Goal: Task Accomplishment & Management: Manage account settings

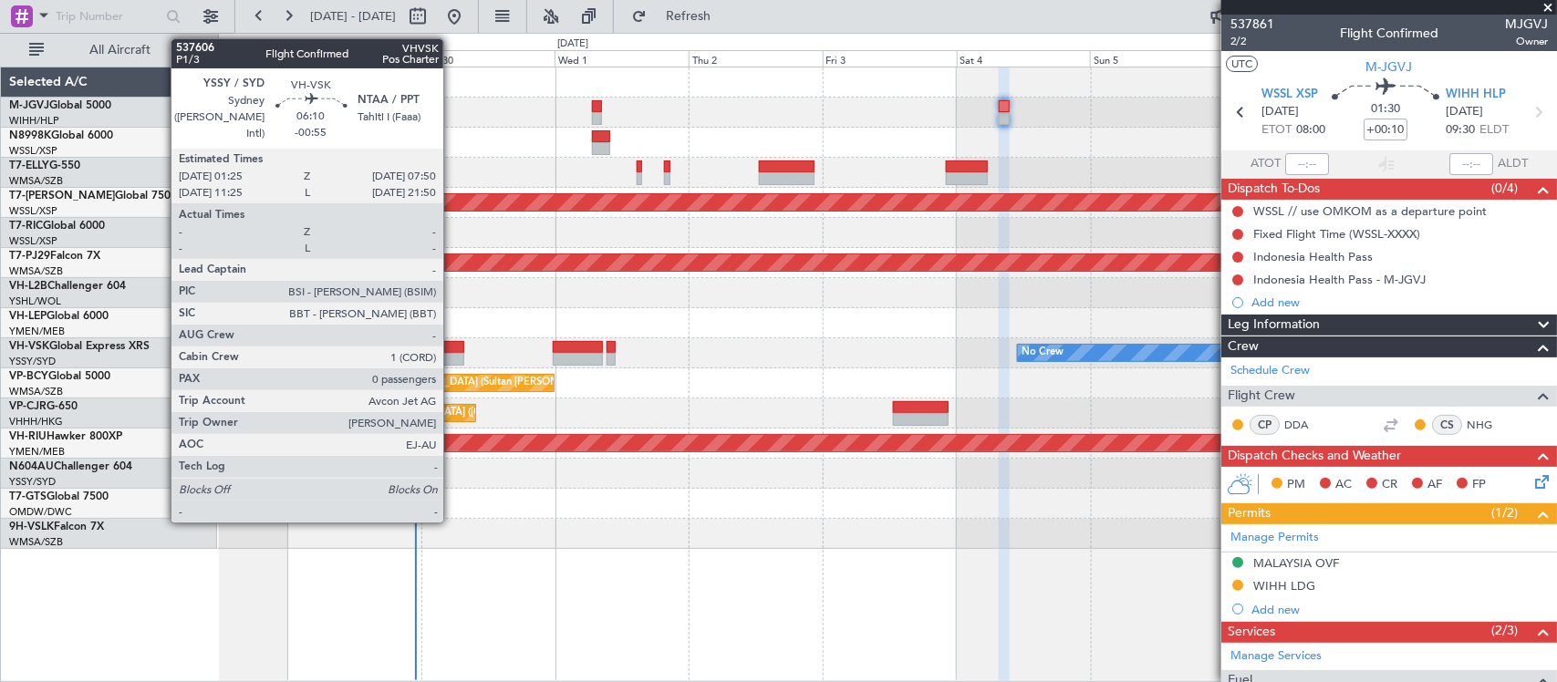
click at [452, 349] on div at bounding box center [446, 347] width 36 height 13
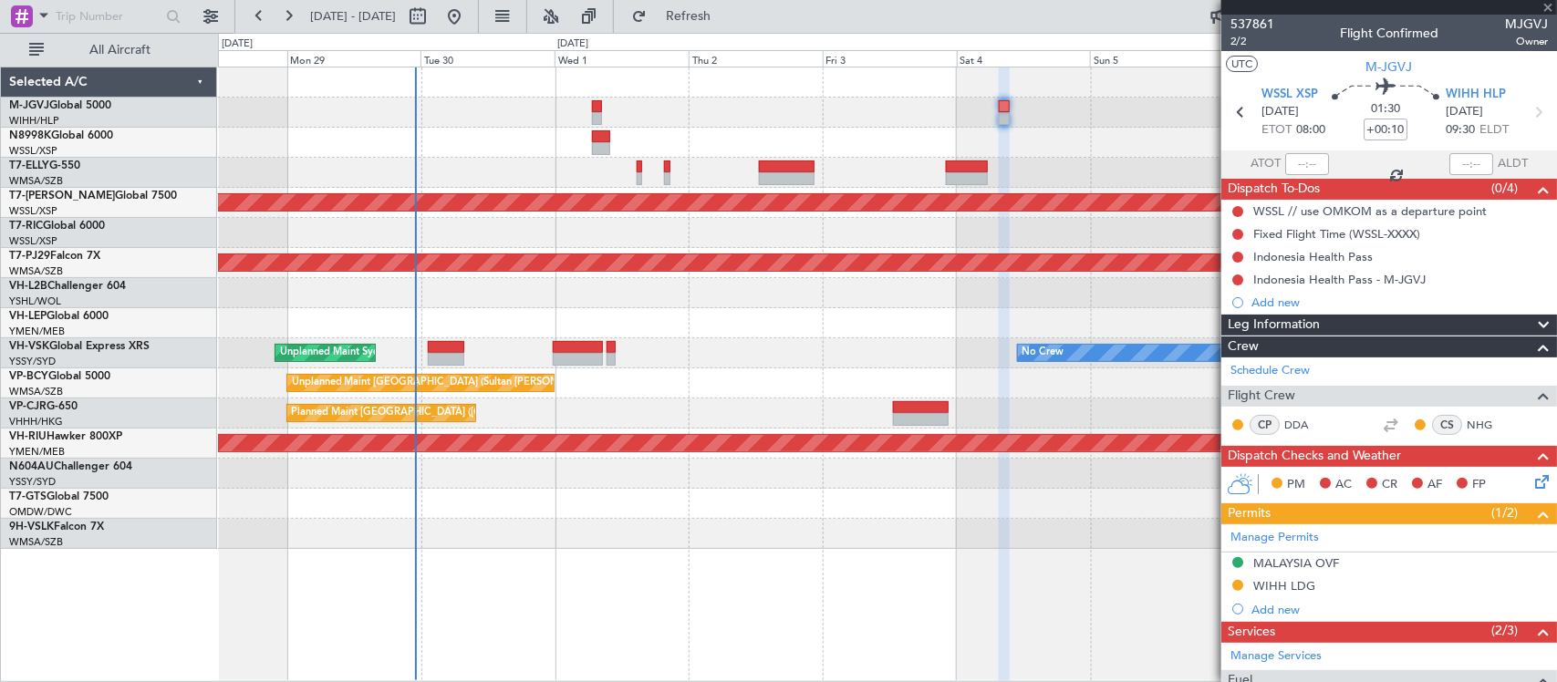
type input "-00:55"
type input "0"
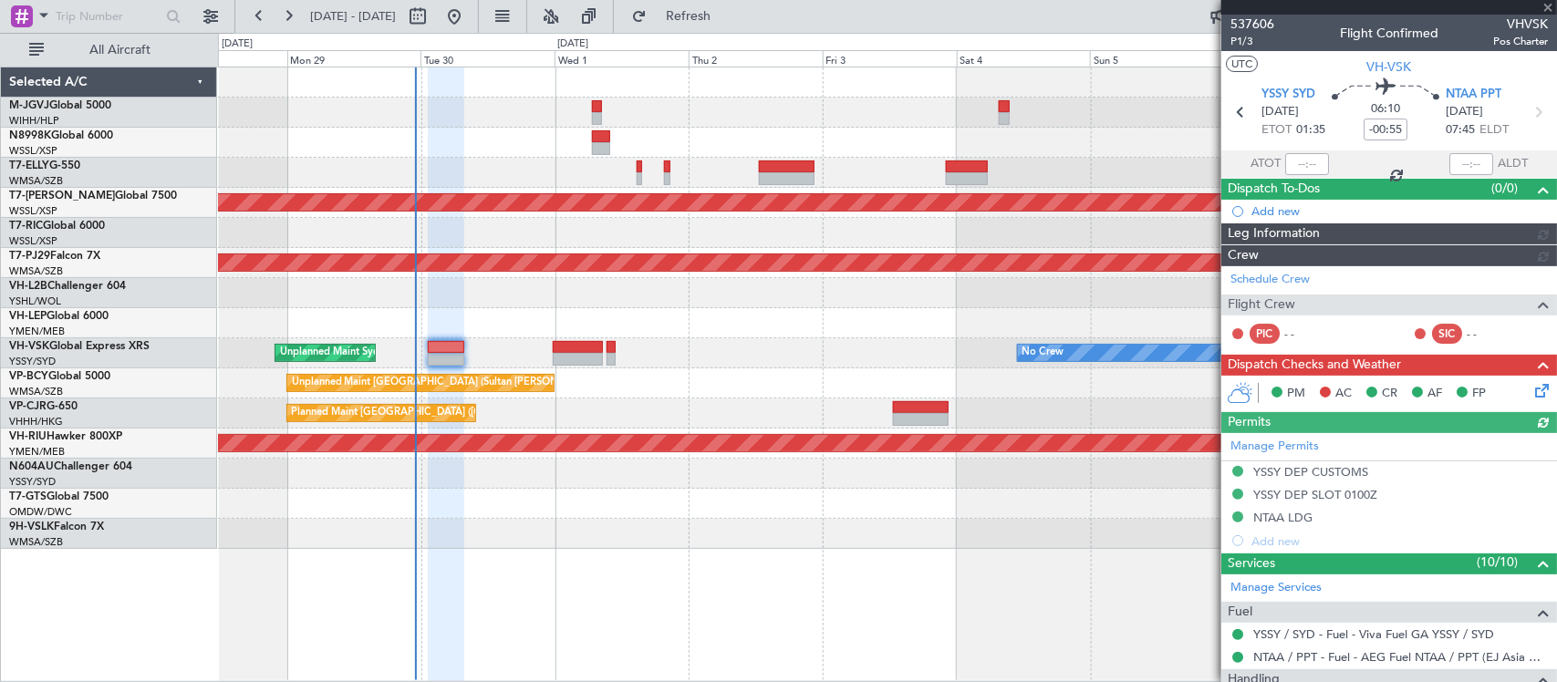
type input "[PERSON_NAME] (BTA)"
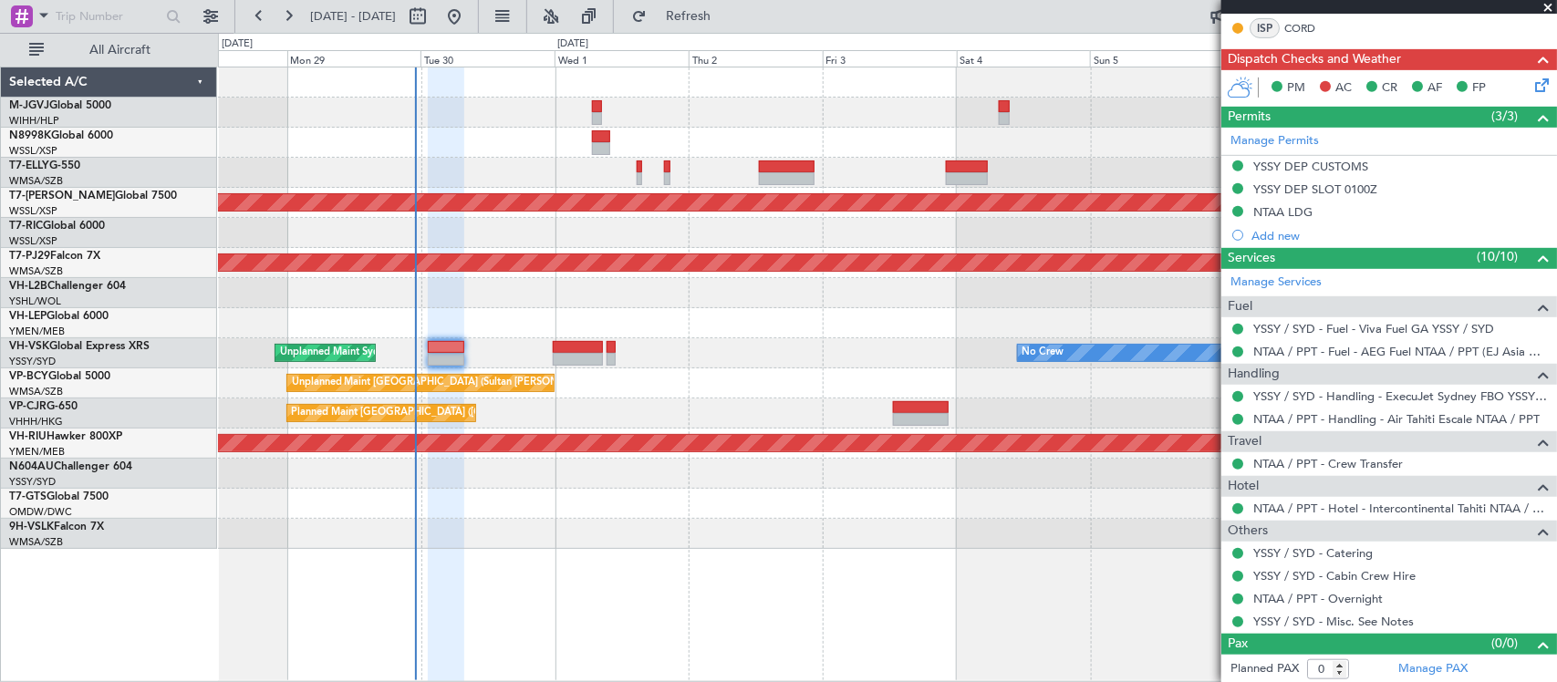
scroll to position [370, 0]
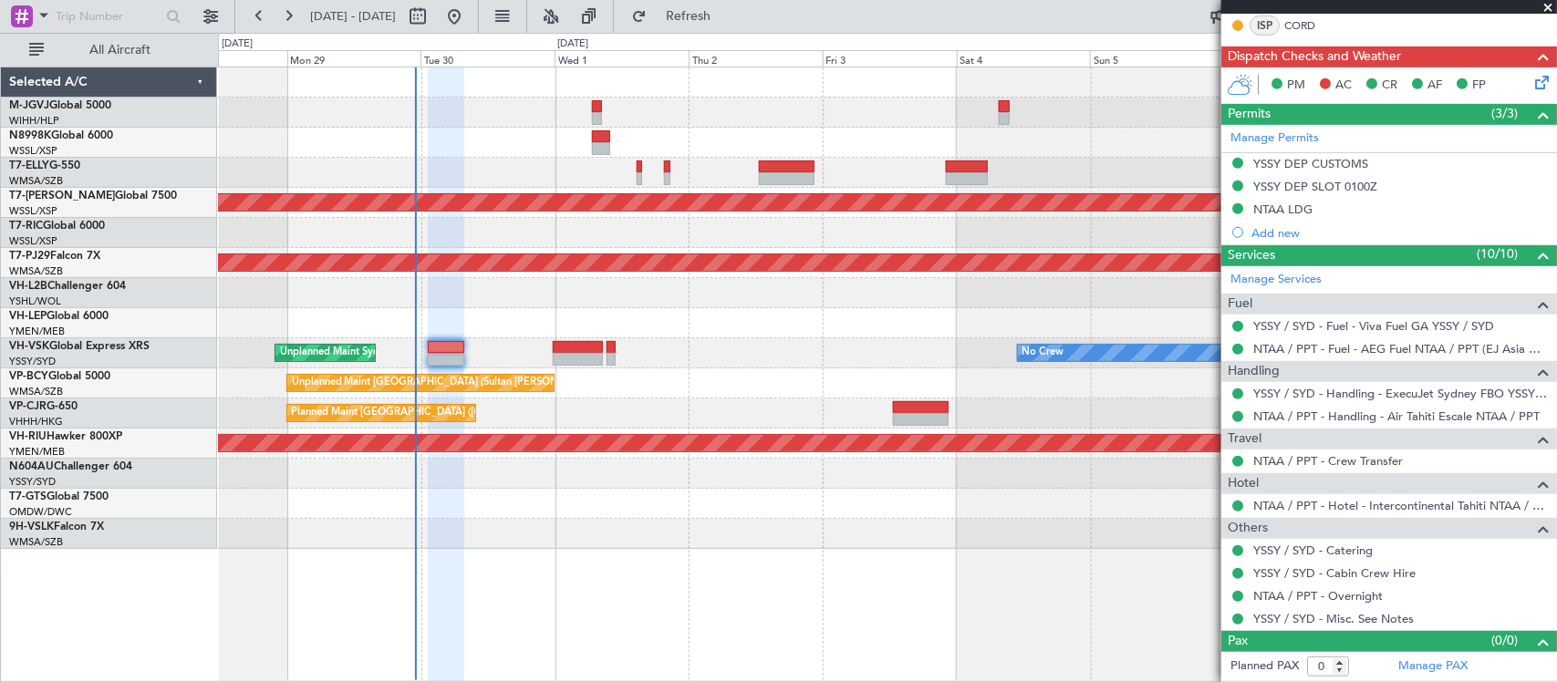
click at [1531, 76] on icon at bounding box center [1538, 79] width 15 height 15
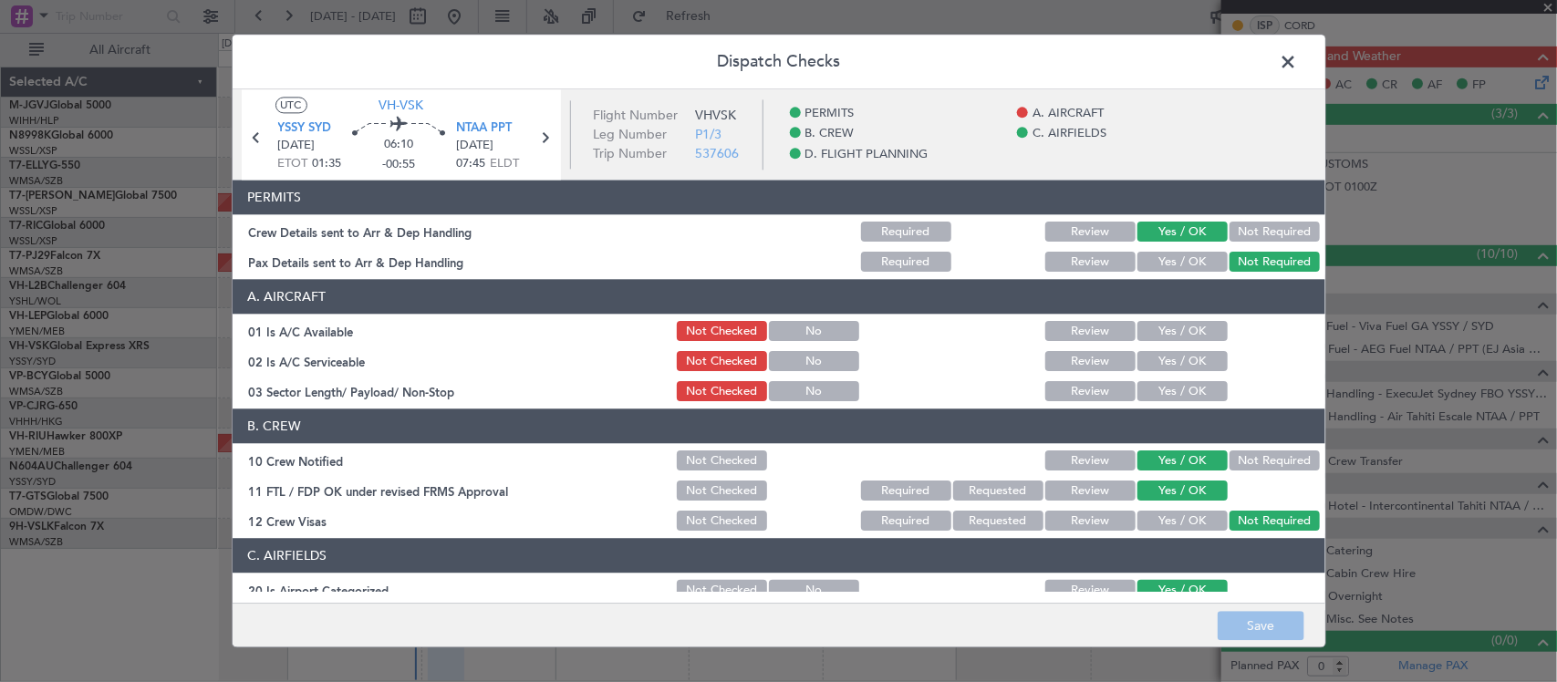
click at [1188, 336] on button "Yes / OK" at bounding box center [1182, 332] width 90 height 20
click at [1188, 353] on button "Yes / OK" at bounding box center [1182, 362] width 90 height 20
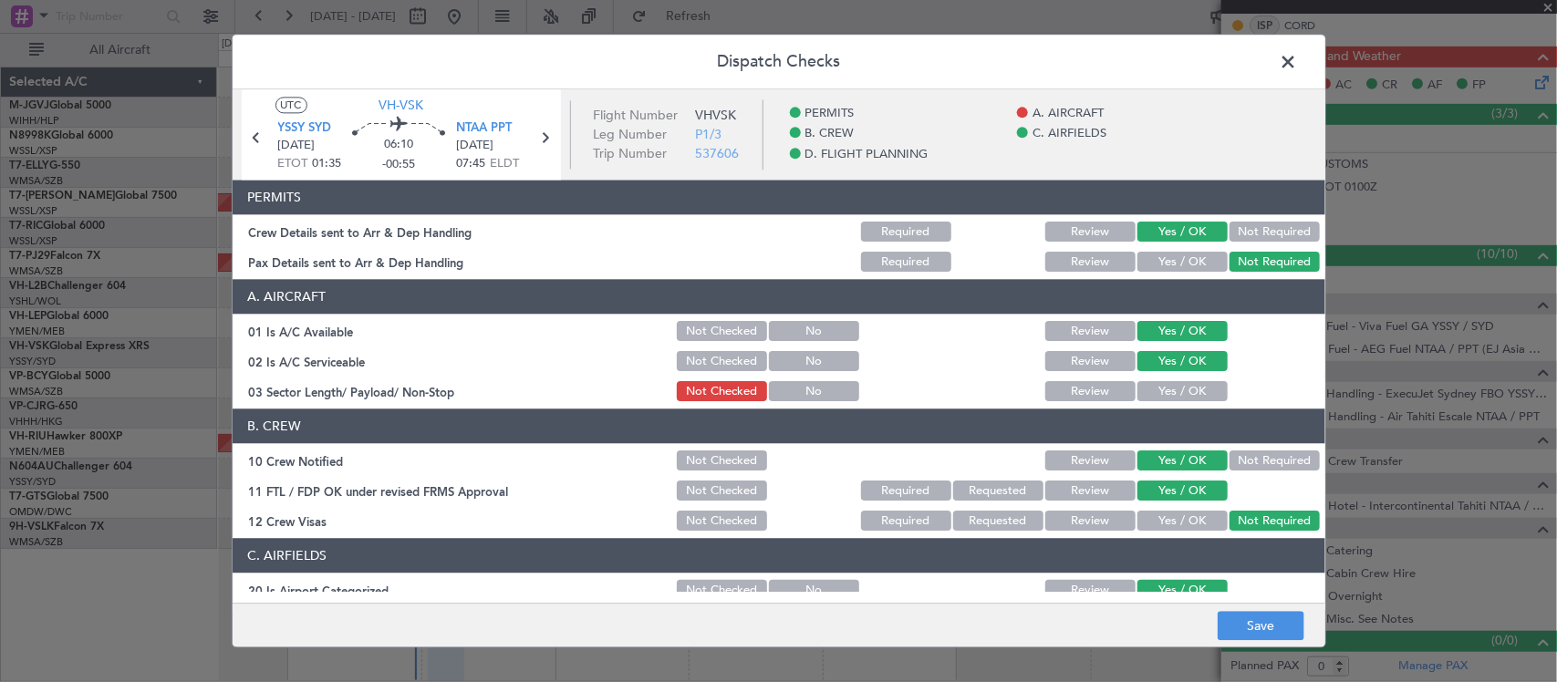
click at [1182, 377] on section "A. AIRCRAFT 01 Is A/C Available Not Checked No Review Yes / OK 02 Is A/C Servic…" at bounding box center [779, 342] width 1093 height 125
click at [1182, 385] on button "Yes / OK" at bounding box center [1182, 392] width 90 height 20
click at [1239, 634] on button "Save" at bounding box center [1261, 626] width 87 height 29
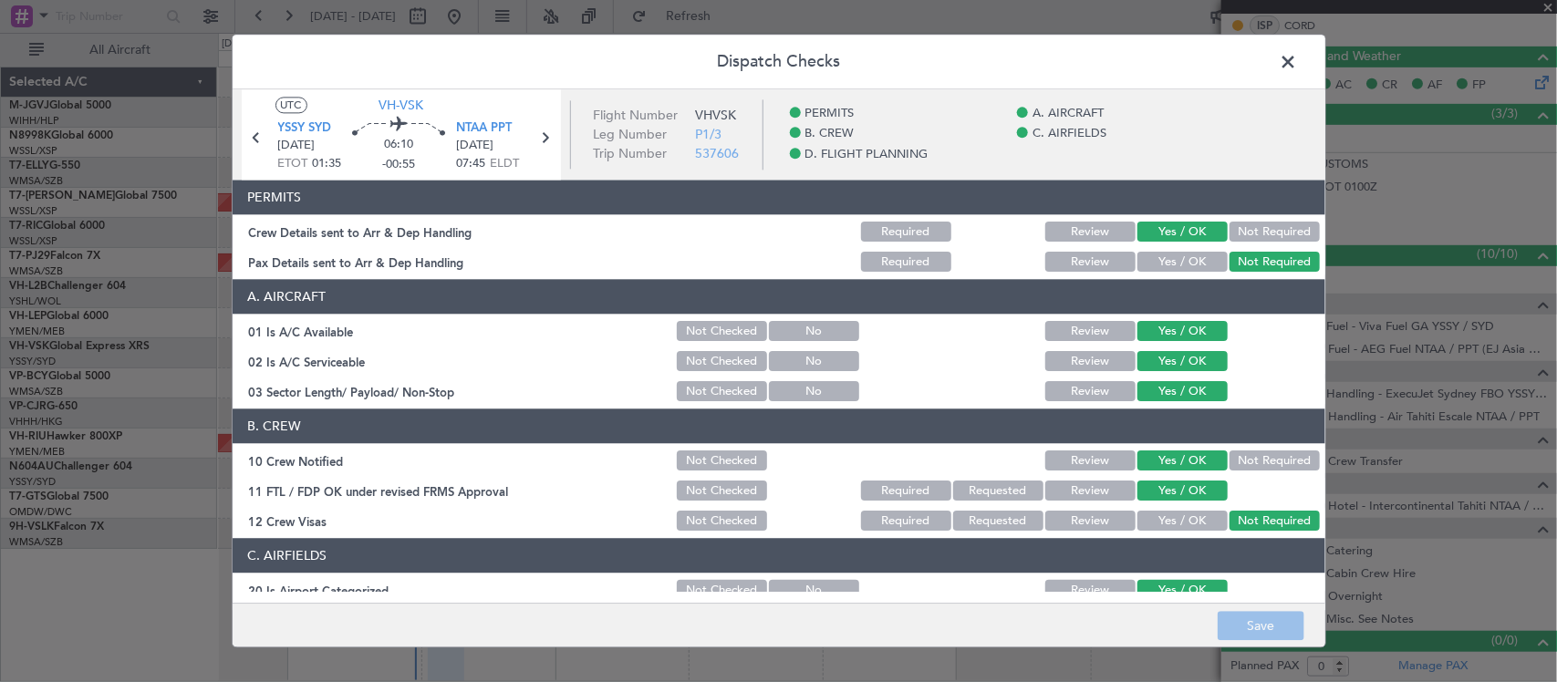
click at [1298, 62] on span at bounding box center [1298, 66] width 0 height 36
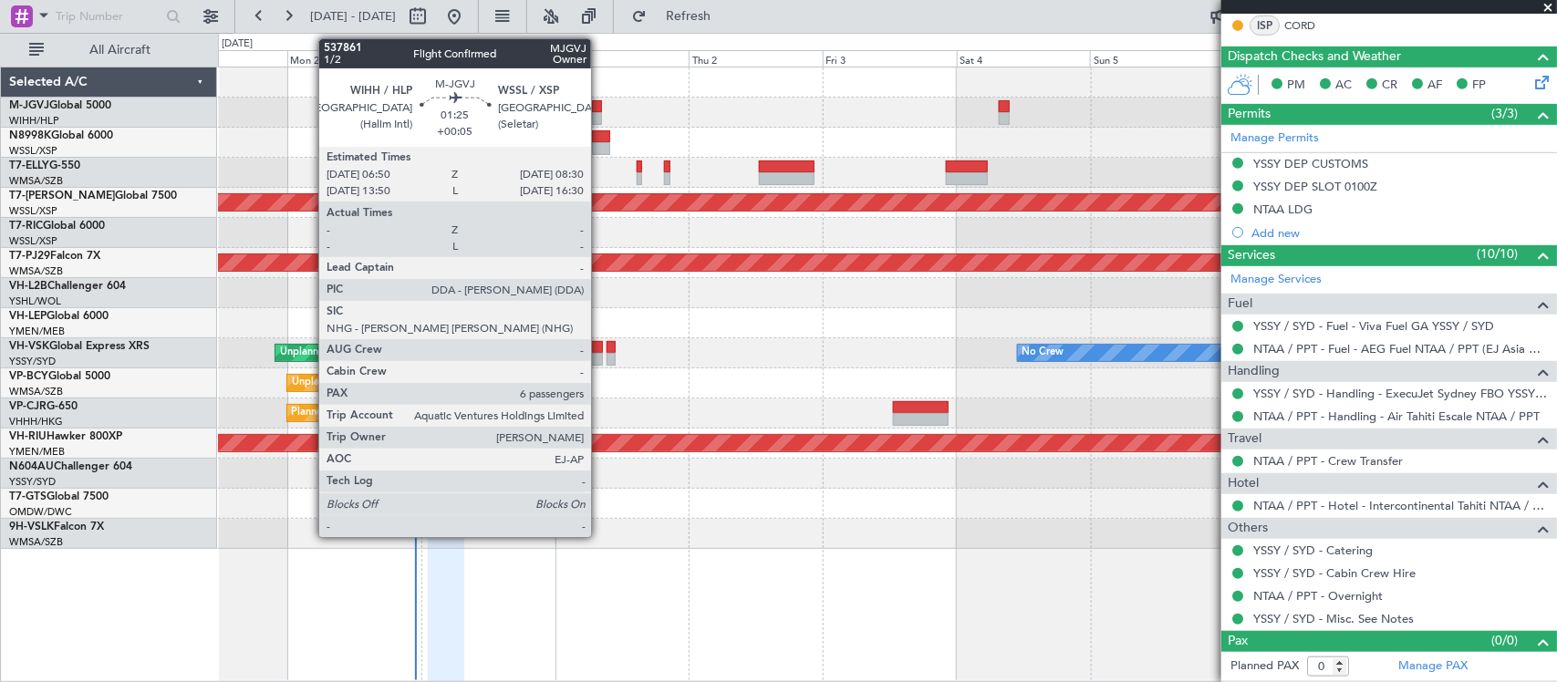
click at [600, 108] on div at bounding box center [597, 106] width 10 height 13
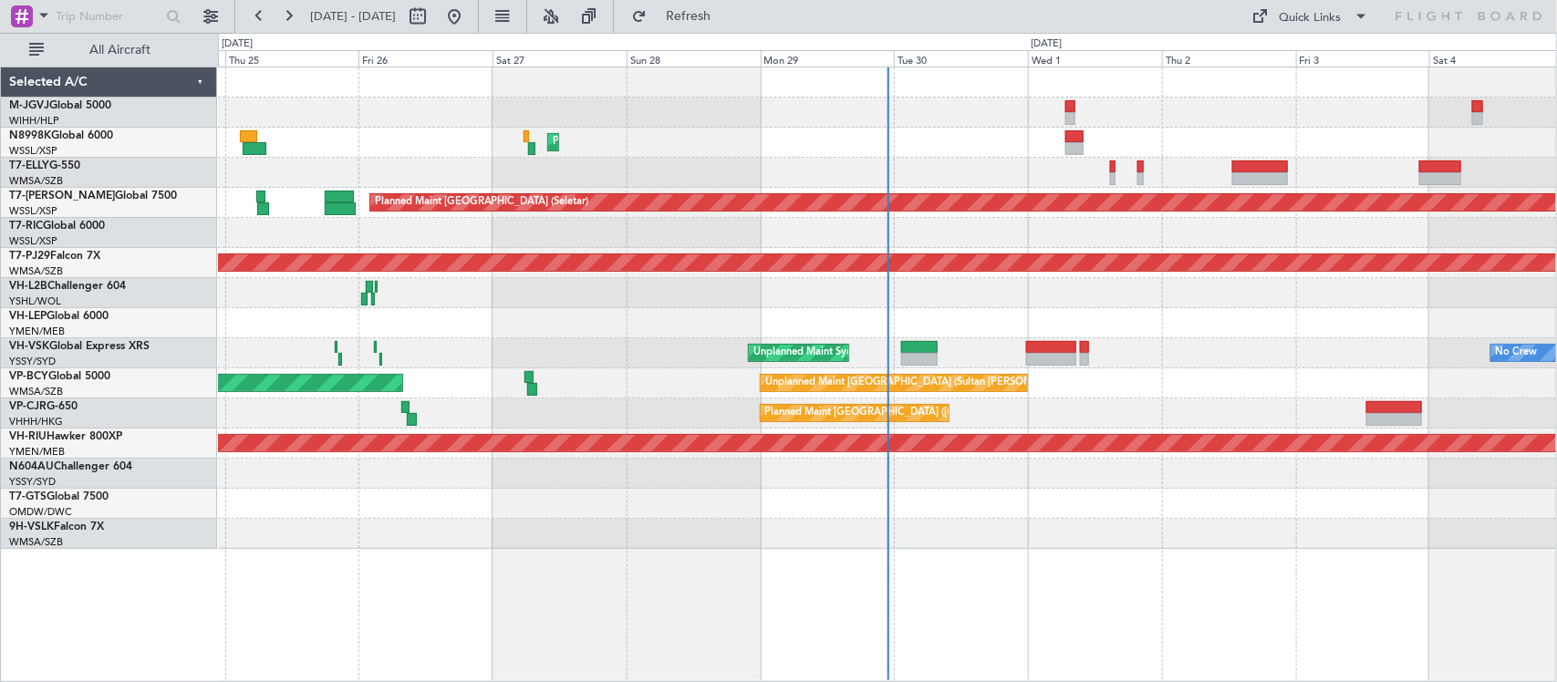
click at [1029, 116] on div at bounding box center [887, 113] width 1338 height 30
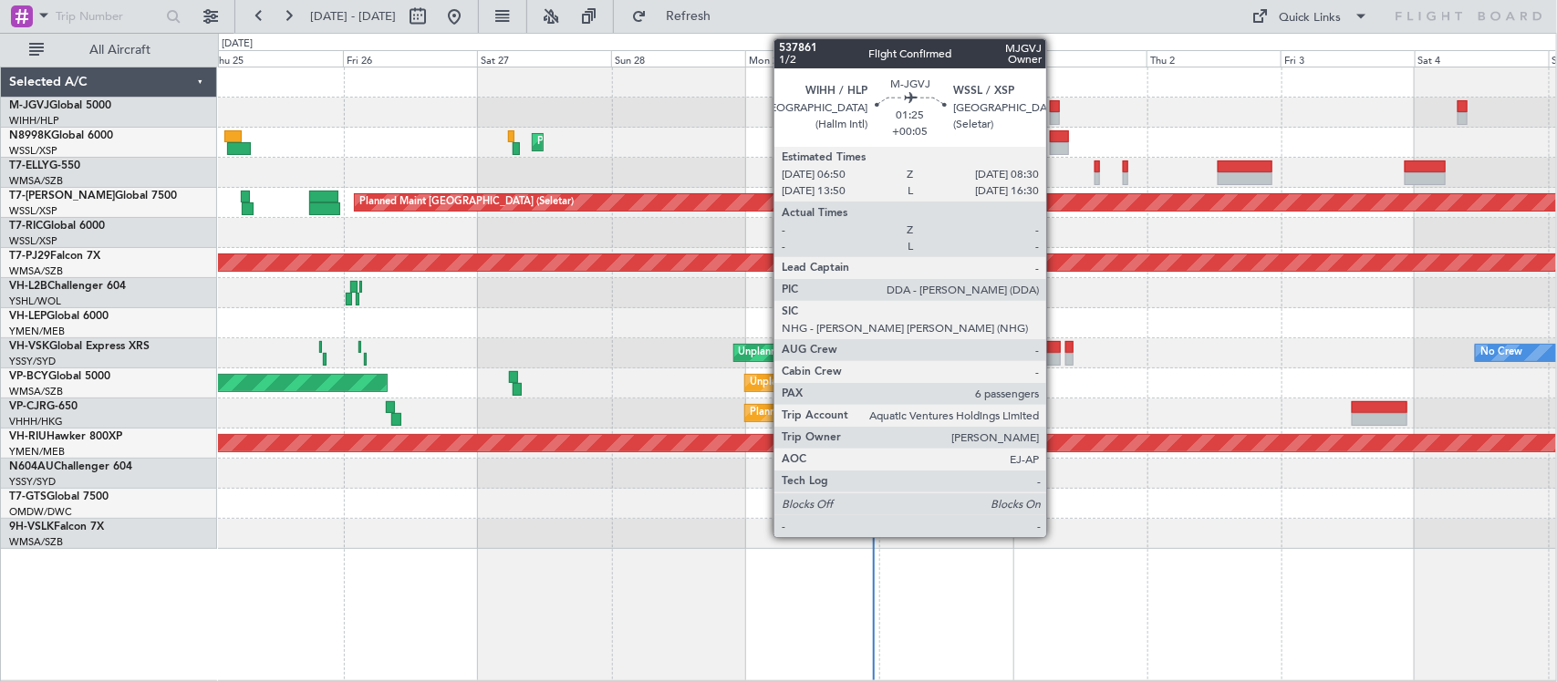
click at [1055, 110] on div at bounding box center [1055, 106] width 10 height 13
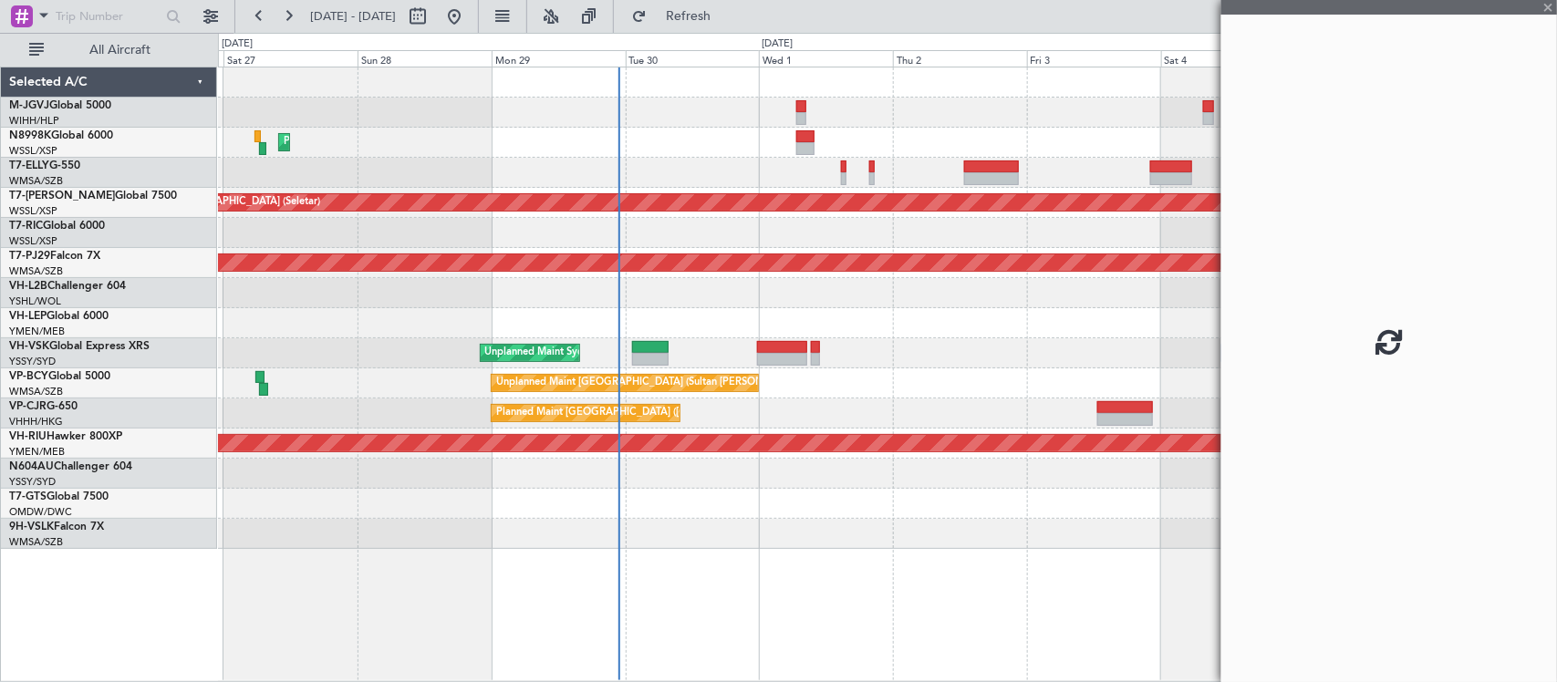
click at [835, 372] on div "Planned Maint Hong Kong (Hong Kong Intl) Planned Maint Singapore (Seletar) Plan…" at bounding box center [887, 308] width 1338 height 482
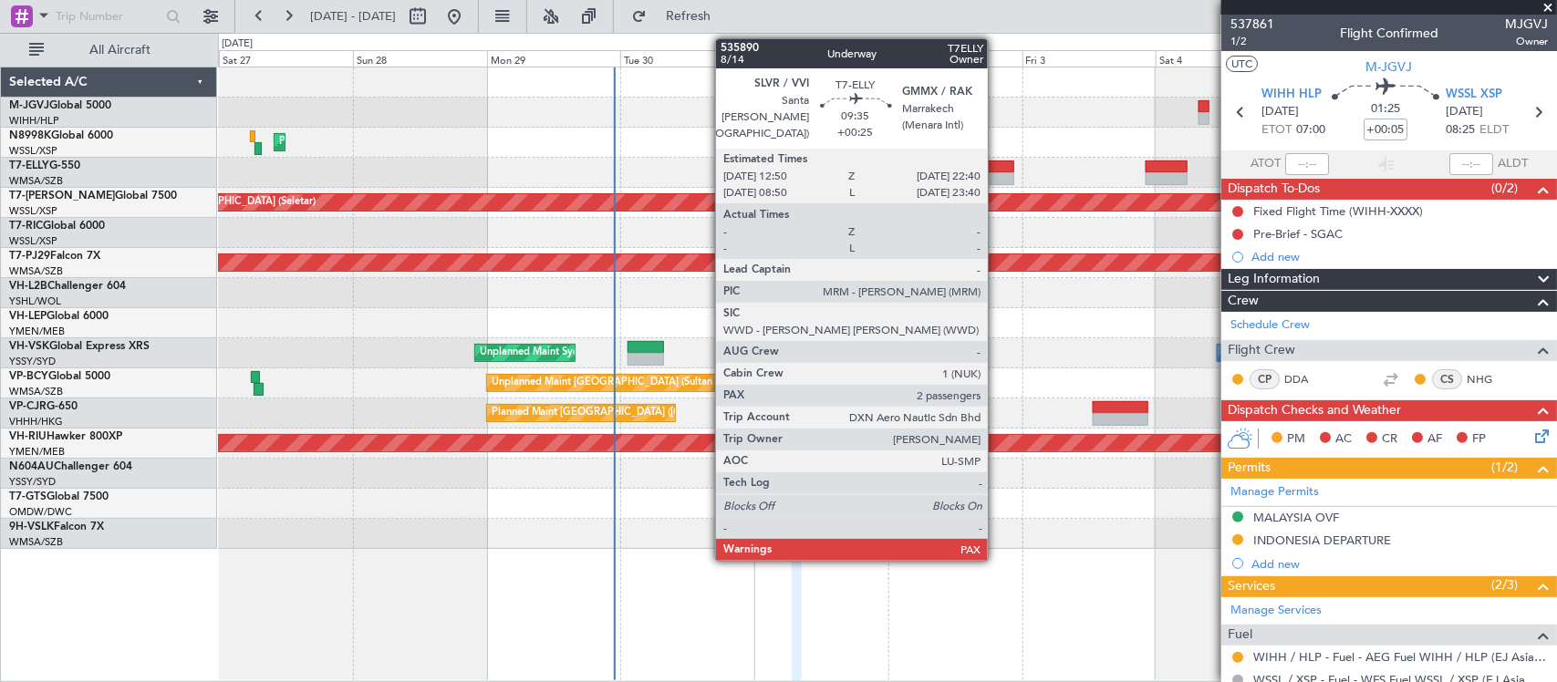
click at [997, 174] on div at bounding box center [987, 178] width 56 height 13
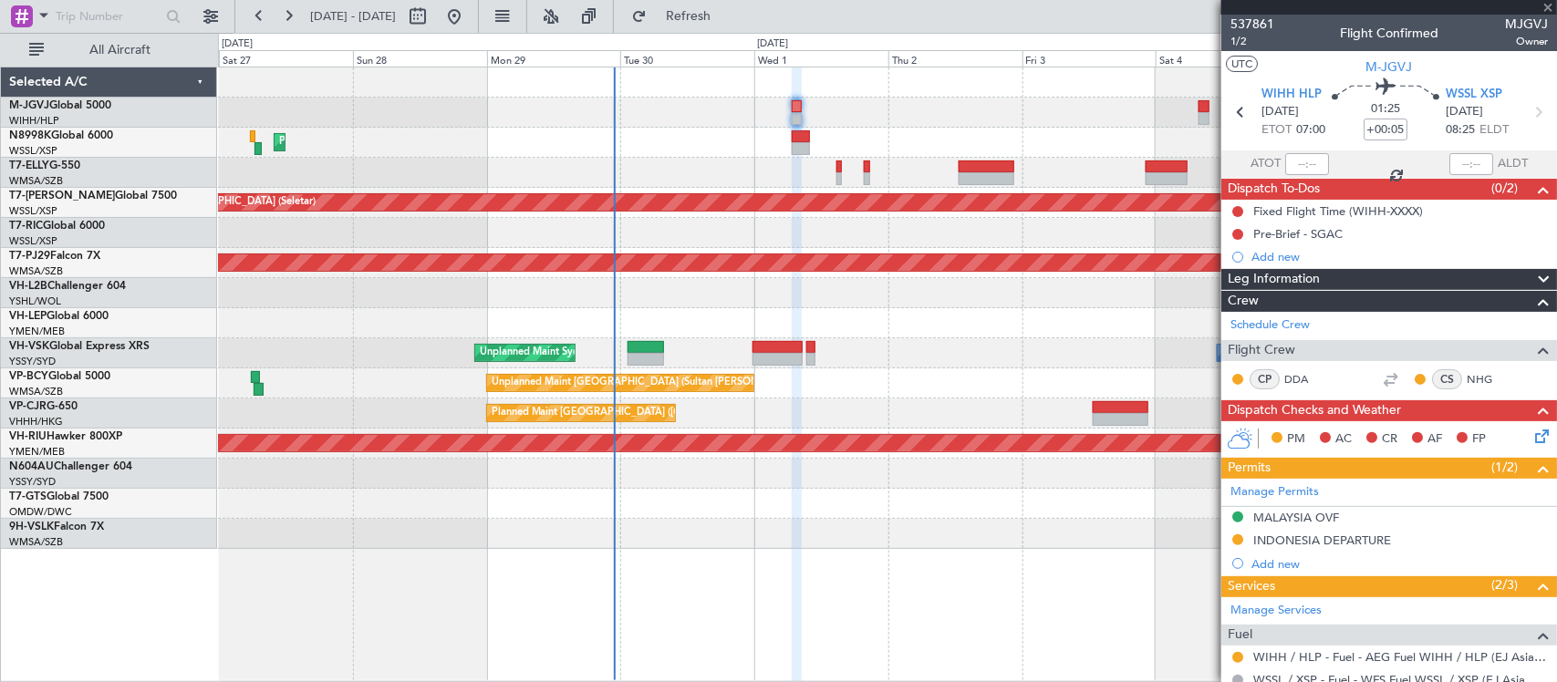
type input "+00:25"
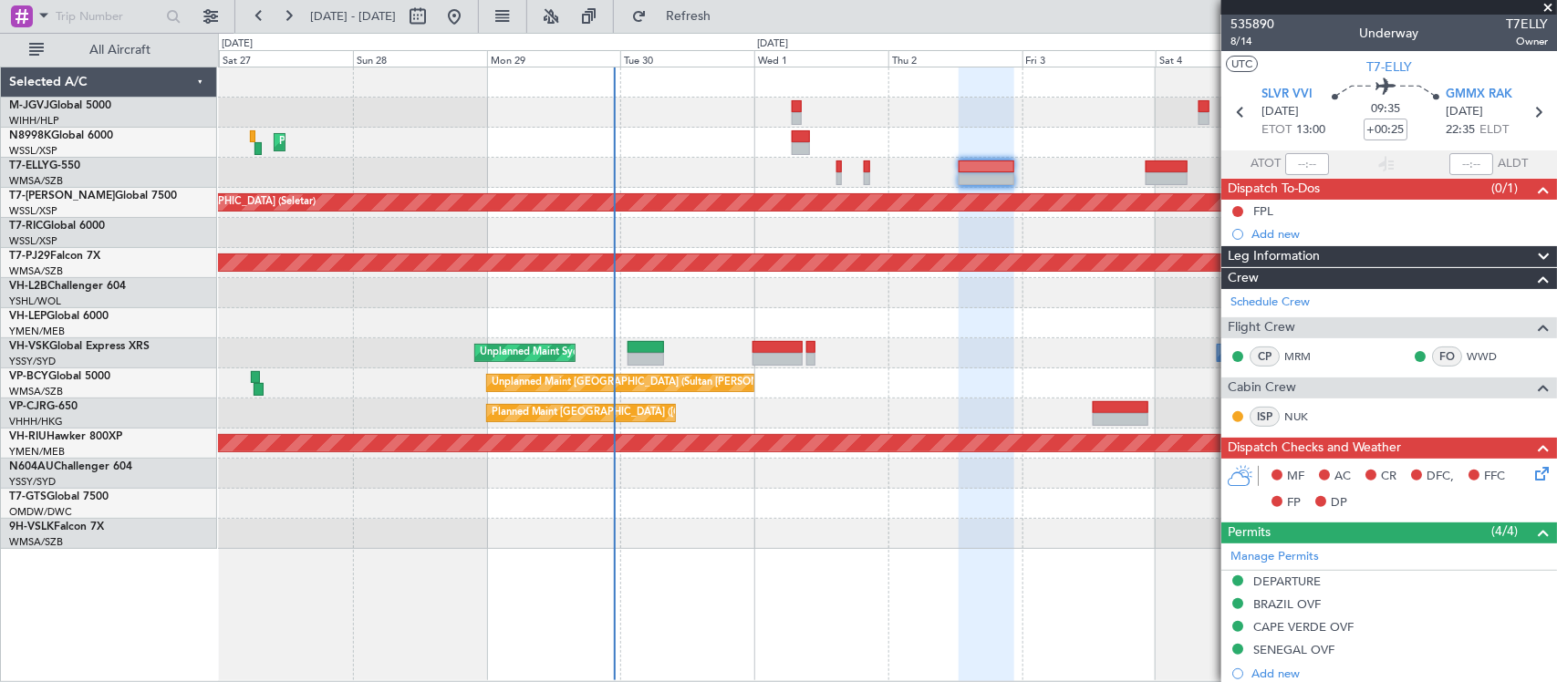
scroll to position [353, 0]
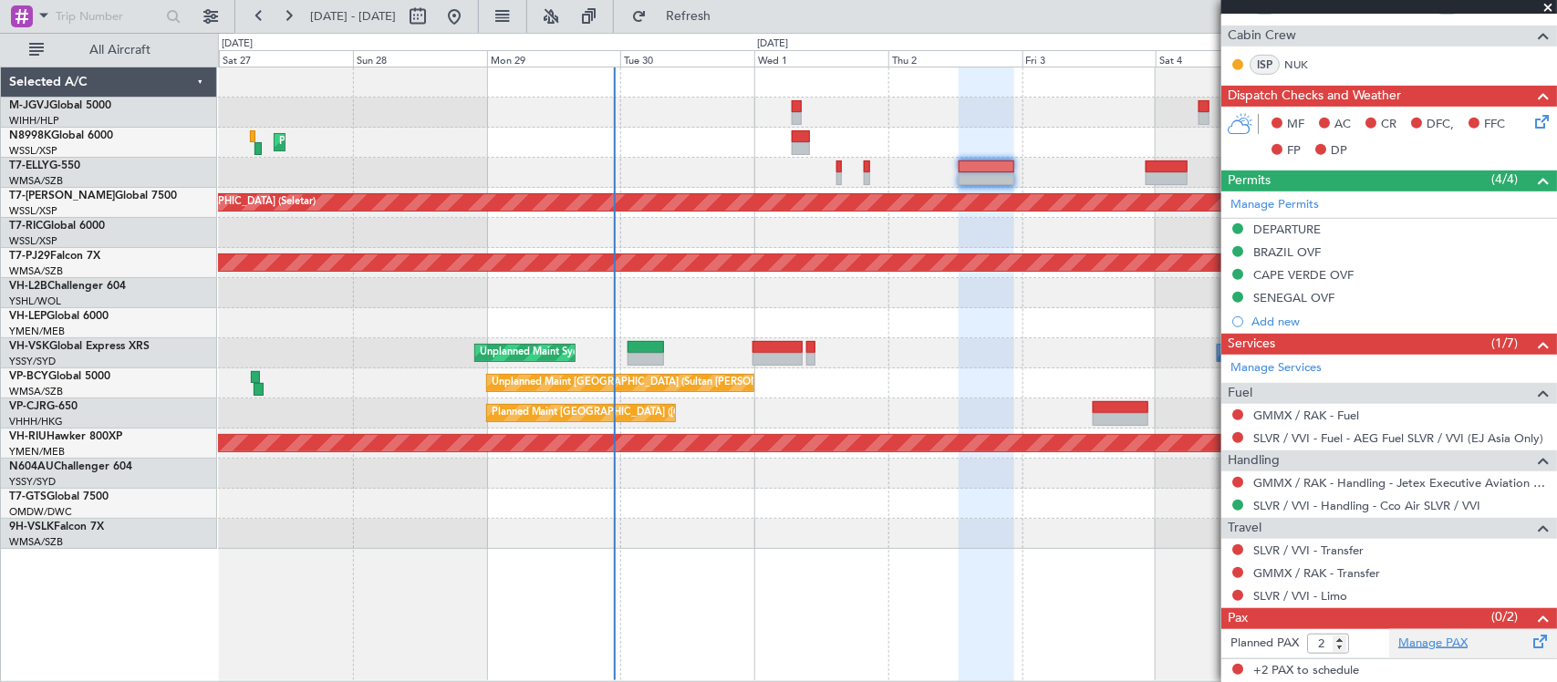
click at [1400, 643] on link "Manage PAX" at bounding box center [1432, 644] width 69 height 18
type input "4"
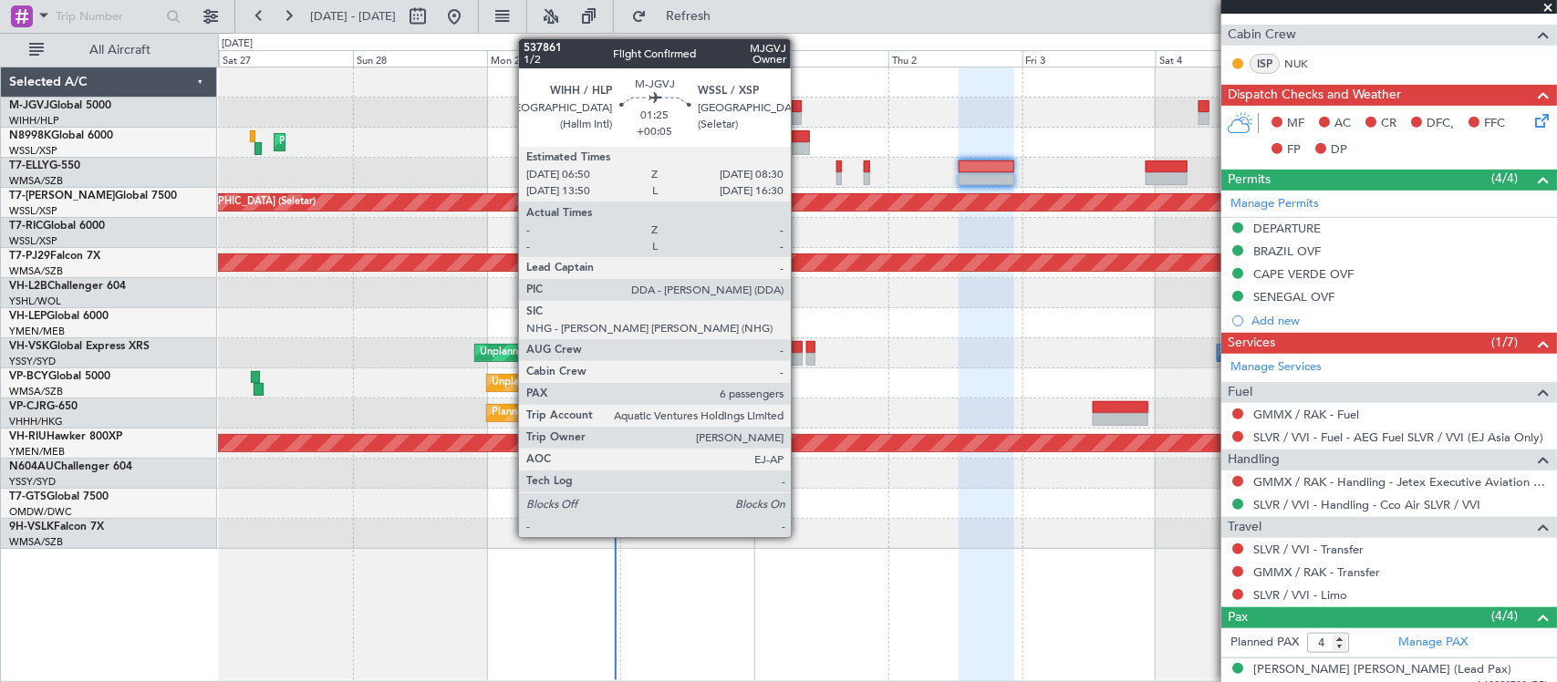
click at [800, 107] on div at bounding box center [797, 106] width 10 height 13
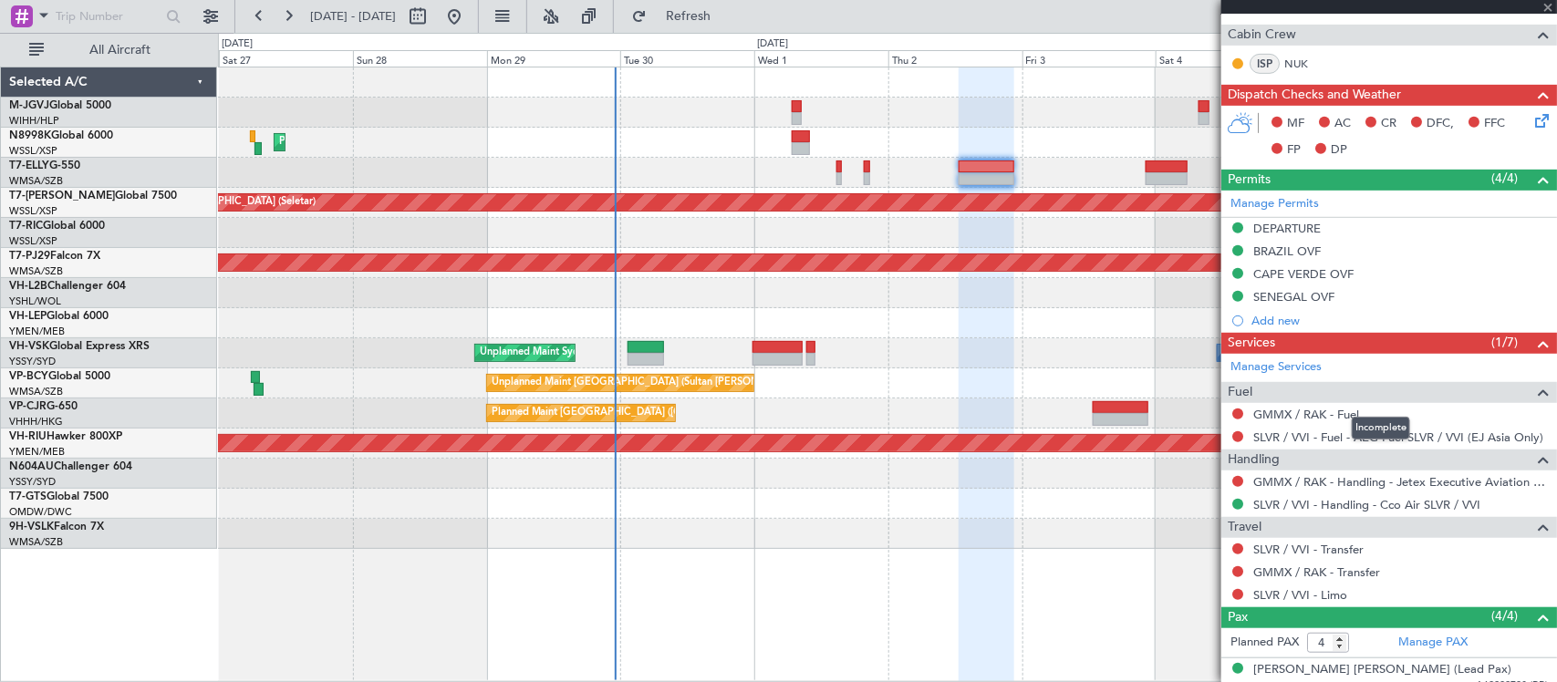
type input "+00:05"
type input "6"
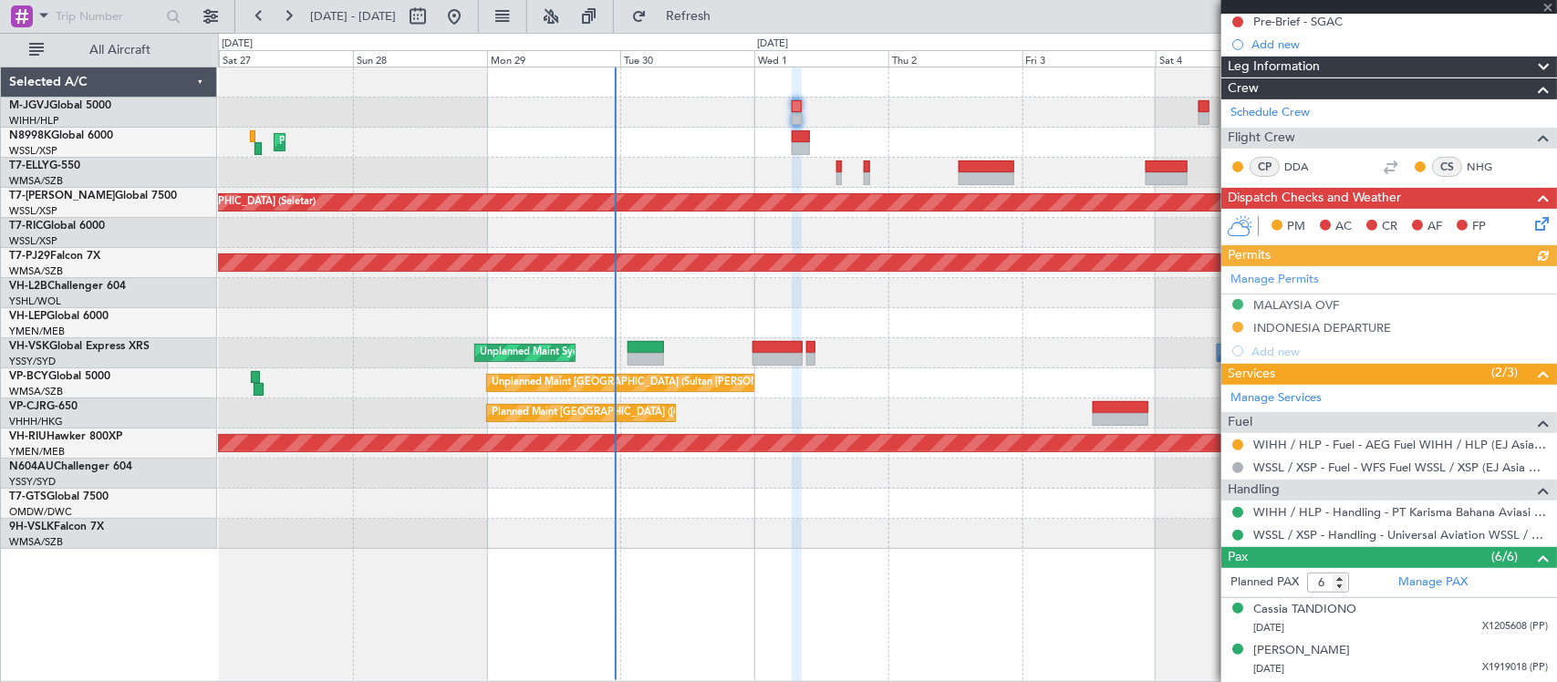
scroll to position [376, 0]
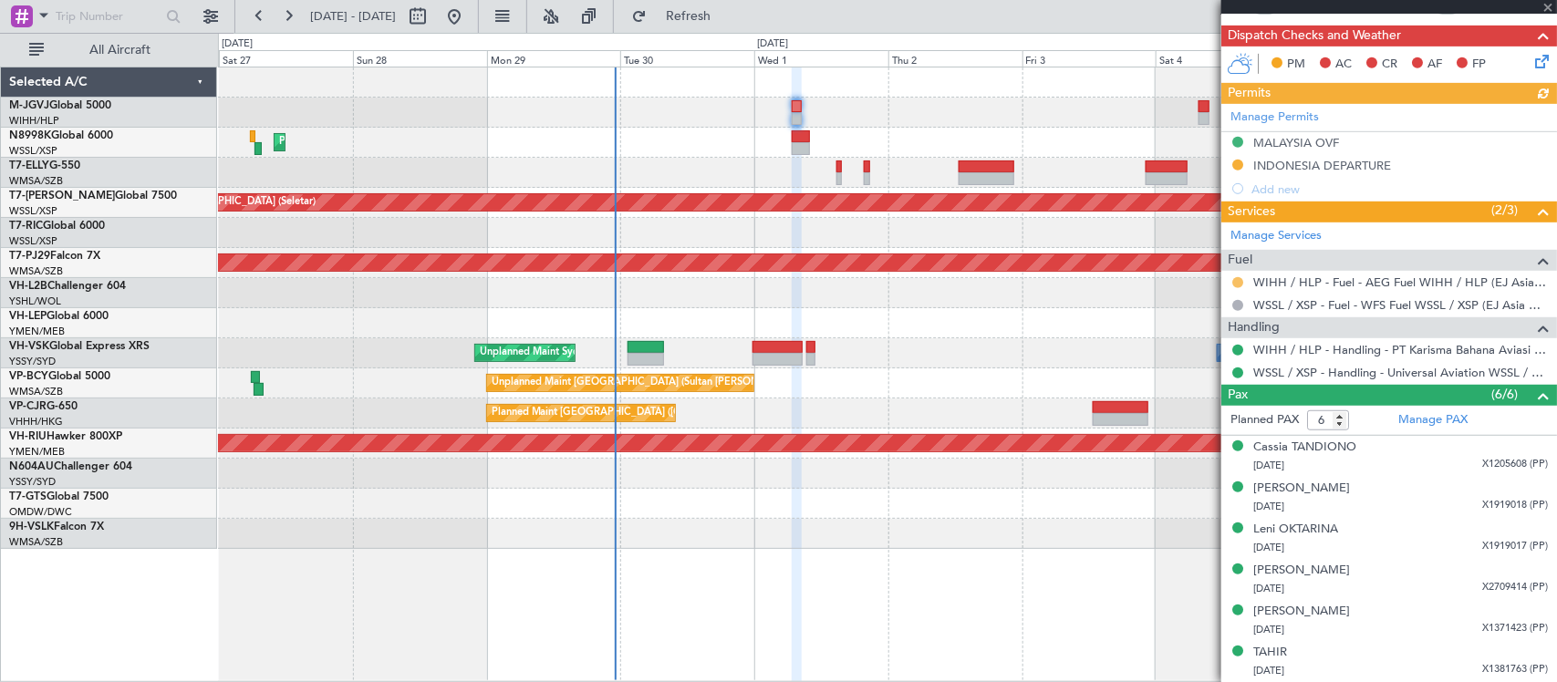
click at [1240, 285] on button at bounding box center [1237, 282] width 11 height 11
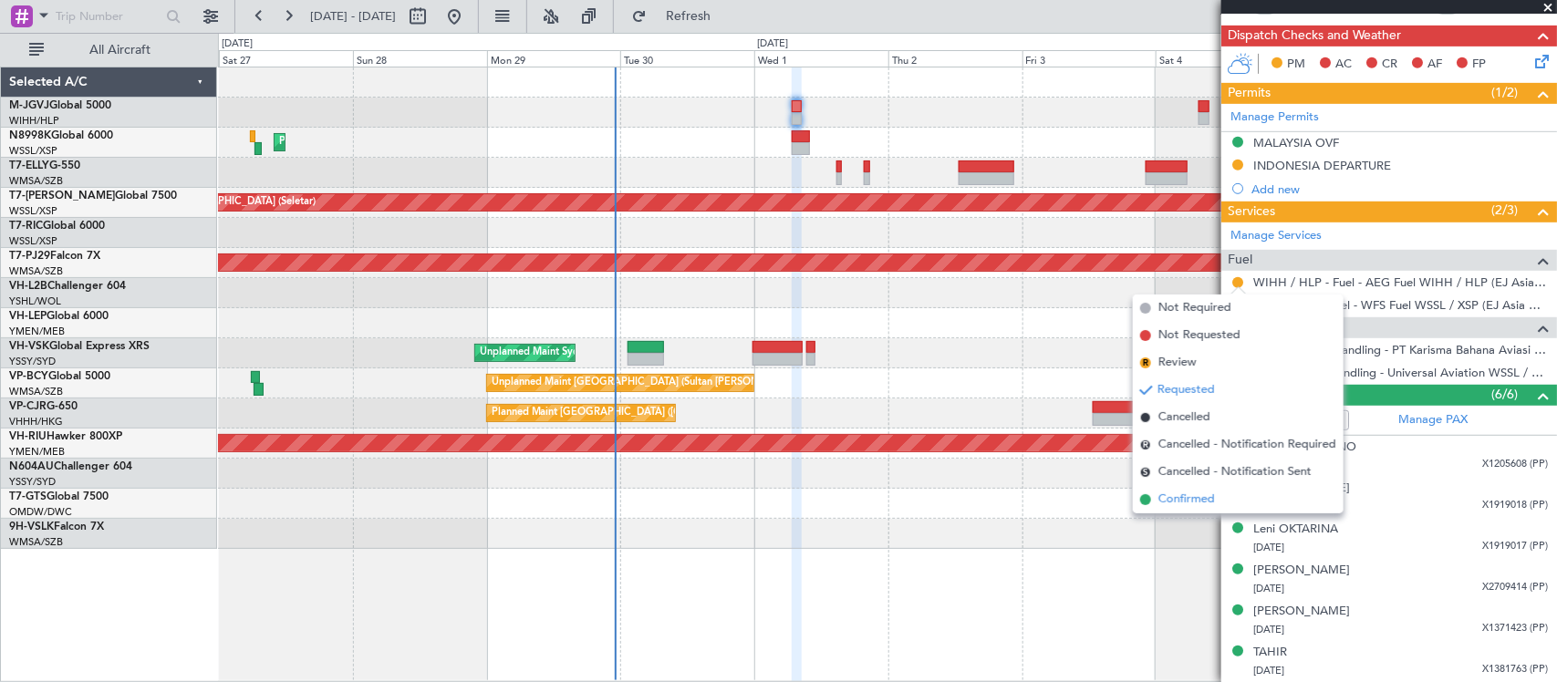
click at [1248, 499] on li "Confirmed" at bounding box center [1238, 499] width 211 height 27
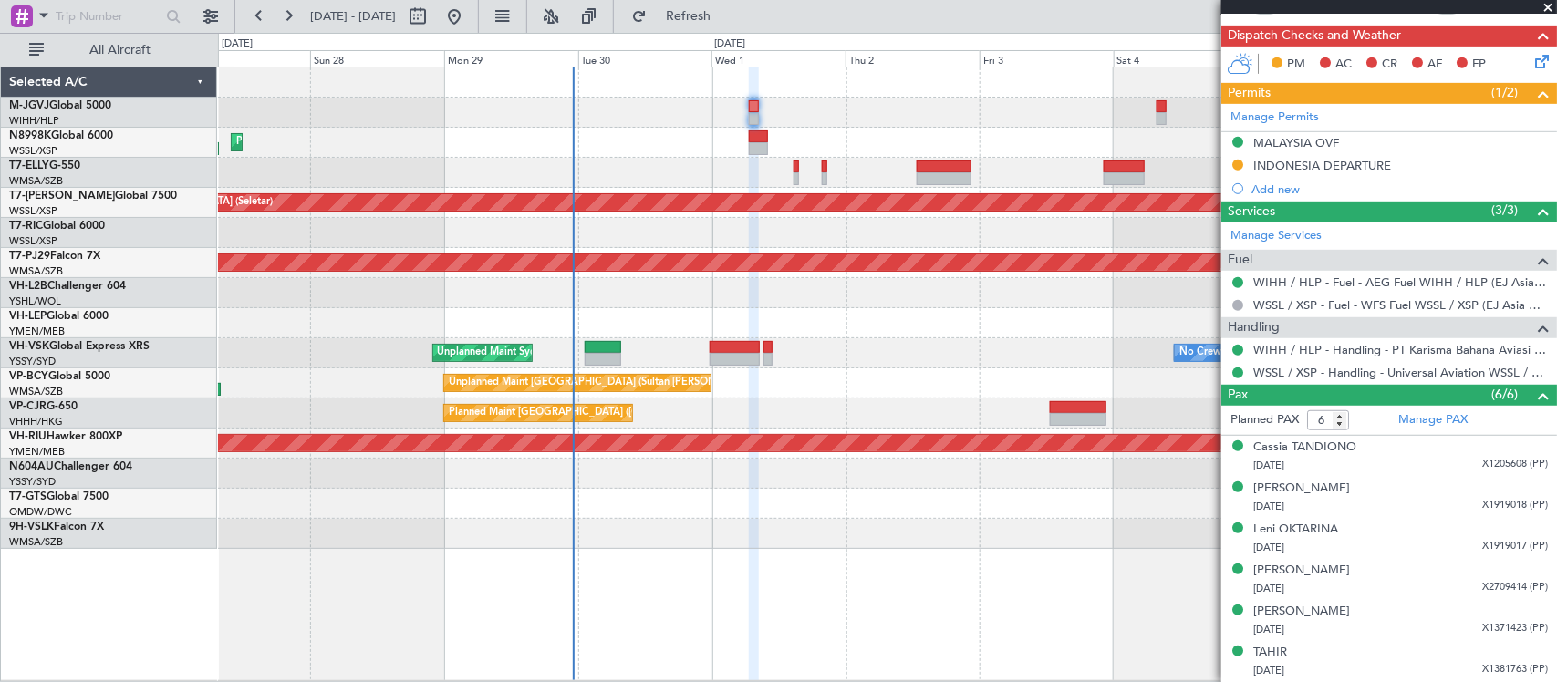
click at [878, 296] on div at bounding box center [887, 293] width 1338 height 30
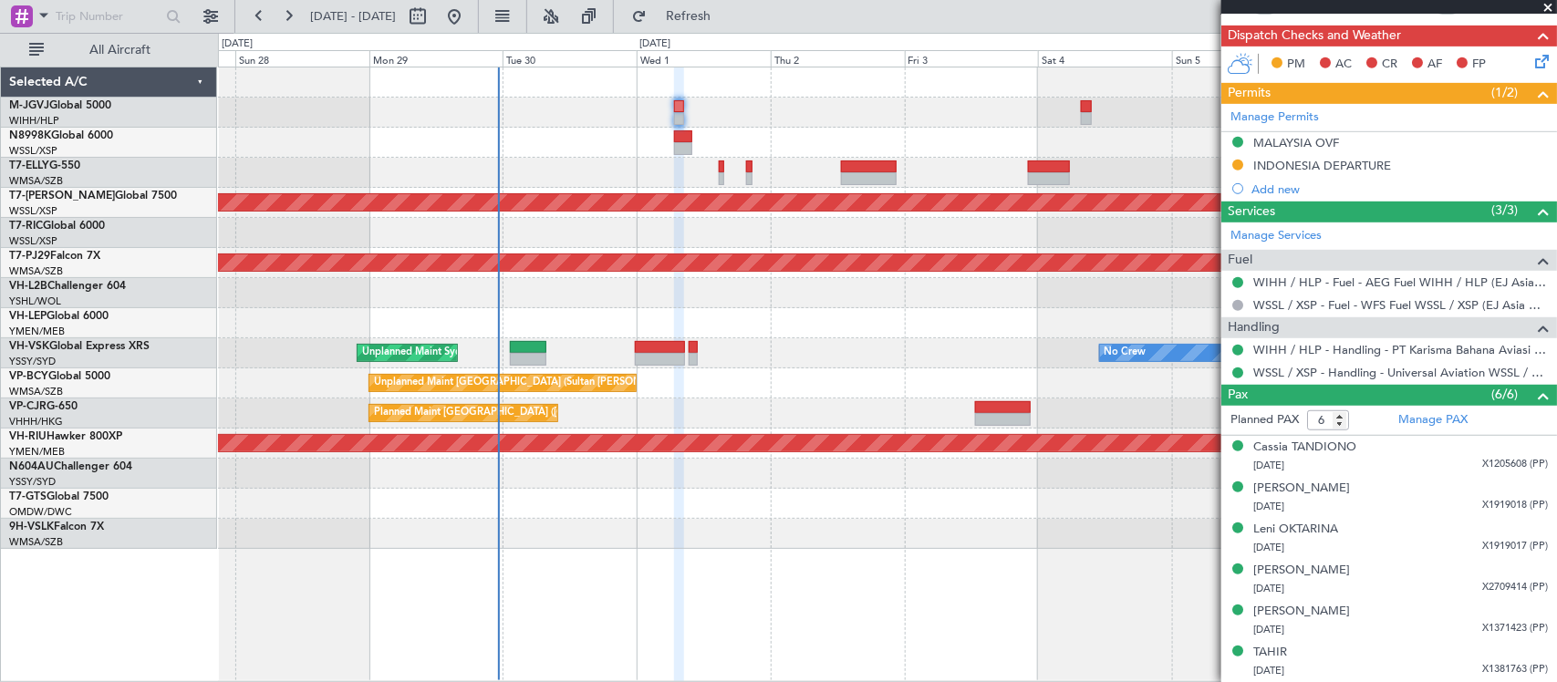
click at [789, 335] on div at bounding box center [887, 323] width 1338 height 30
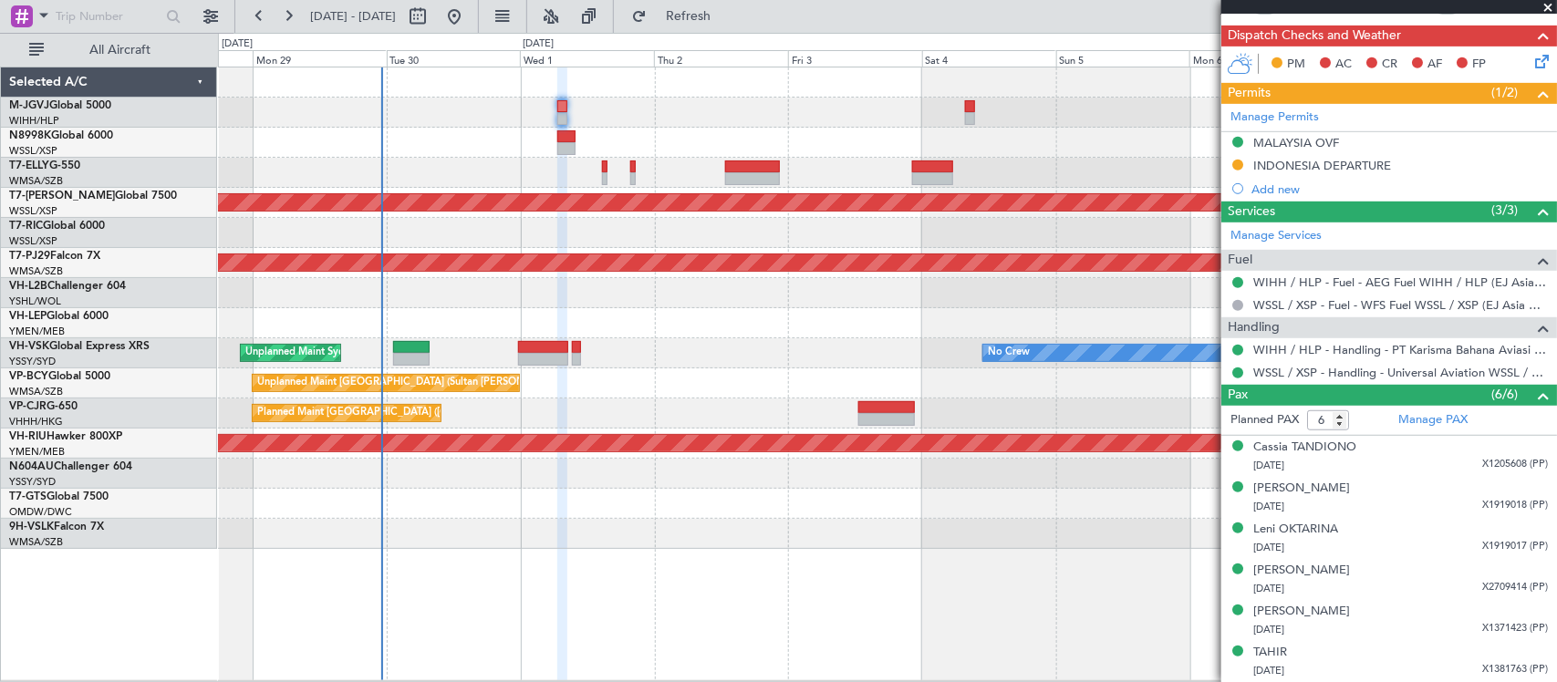
click at [794, 312] on div at bounding box center [887, 323] width 1338 height 30
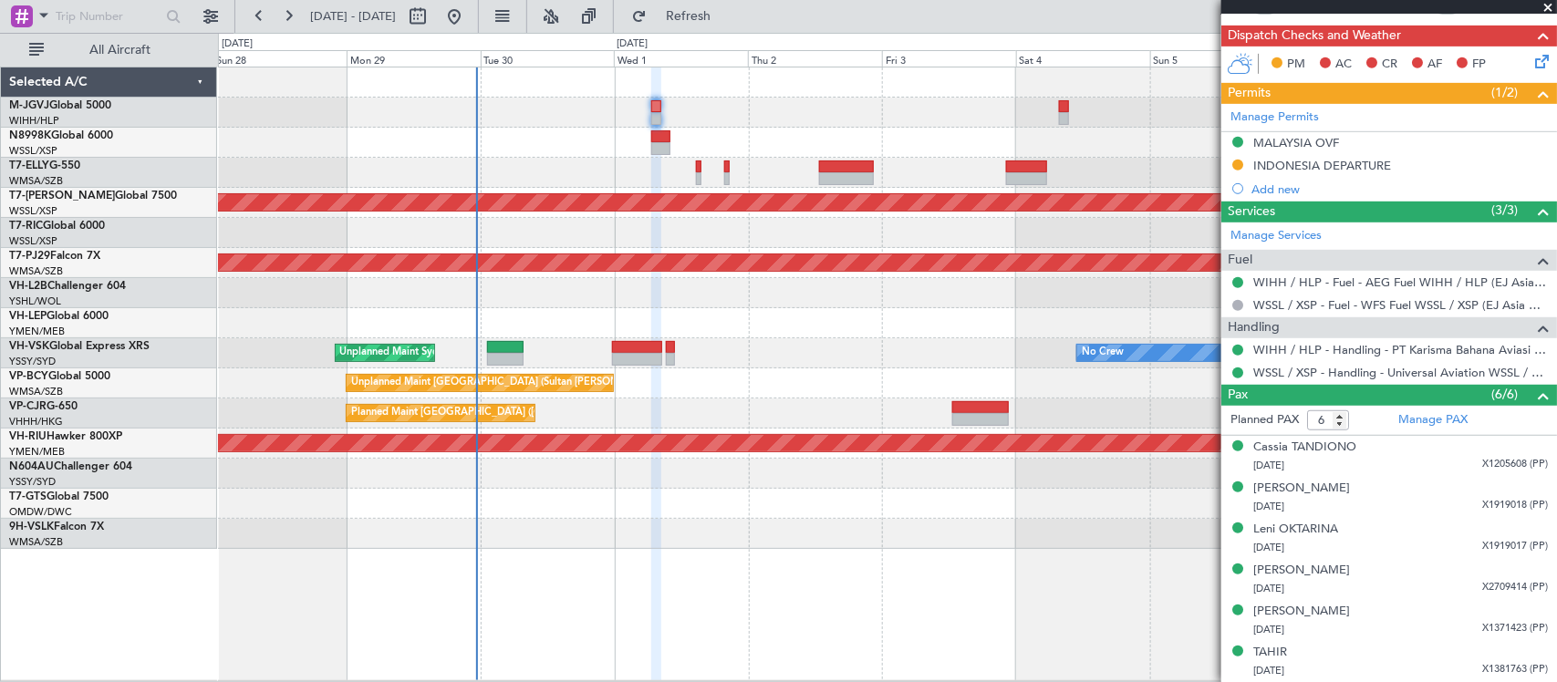
click at [712, 228] on div at bounding box center [887, 233] width 1338 height 30
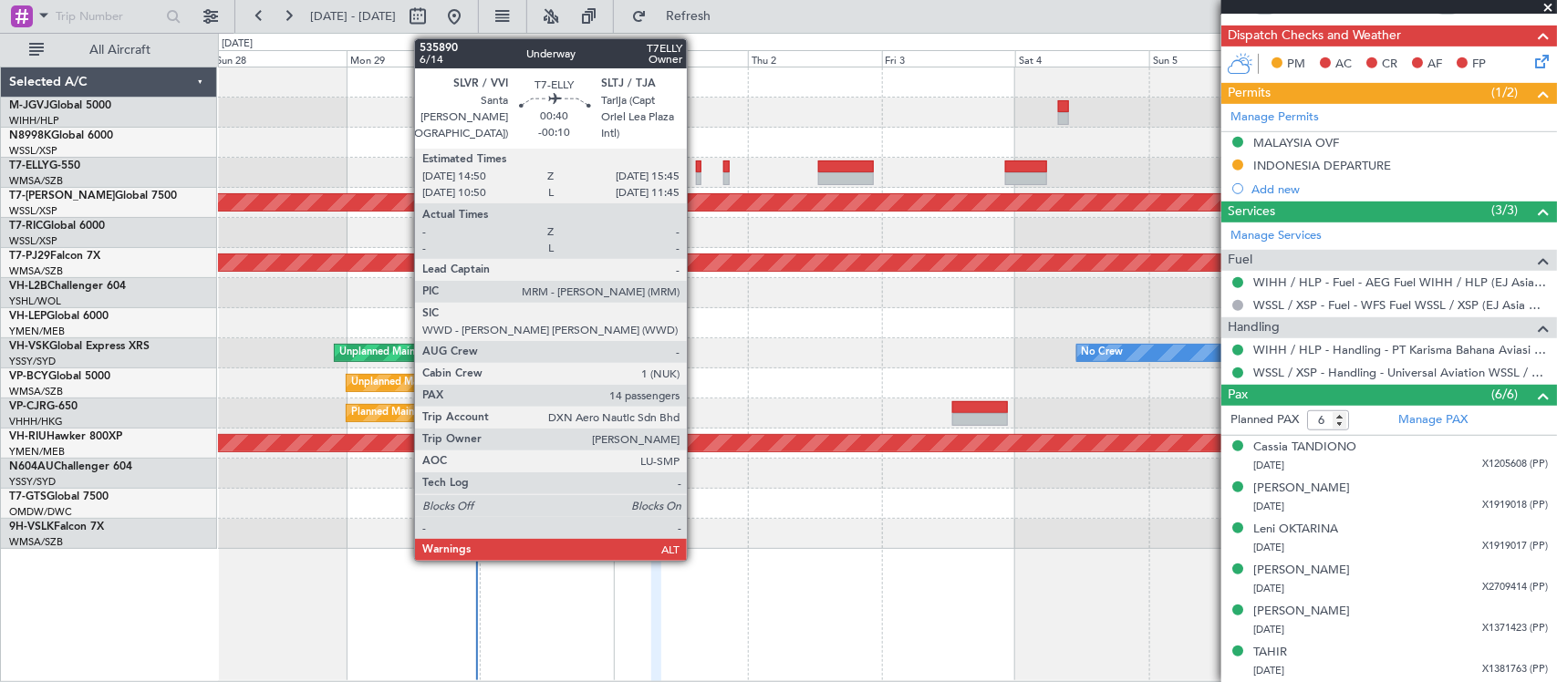
click at [696, 172] on div at bounding box center [698, 178] width 5 height 13
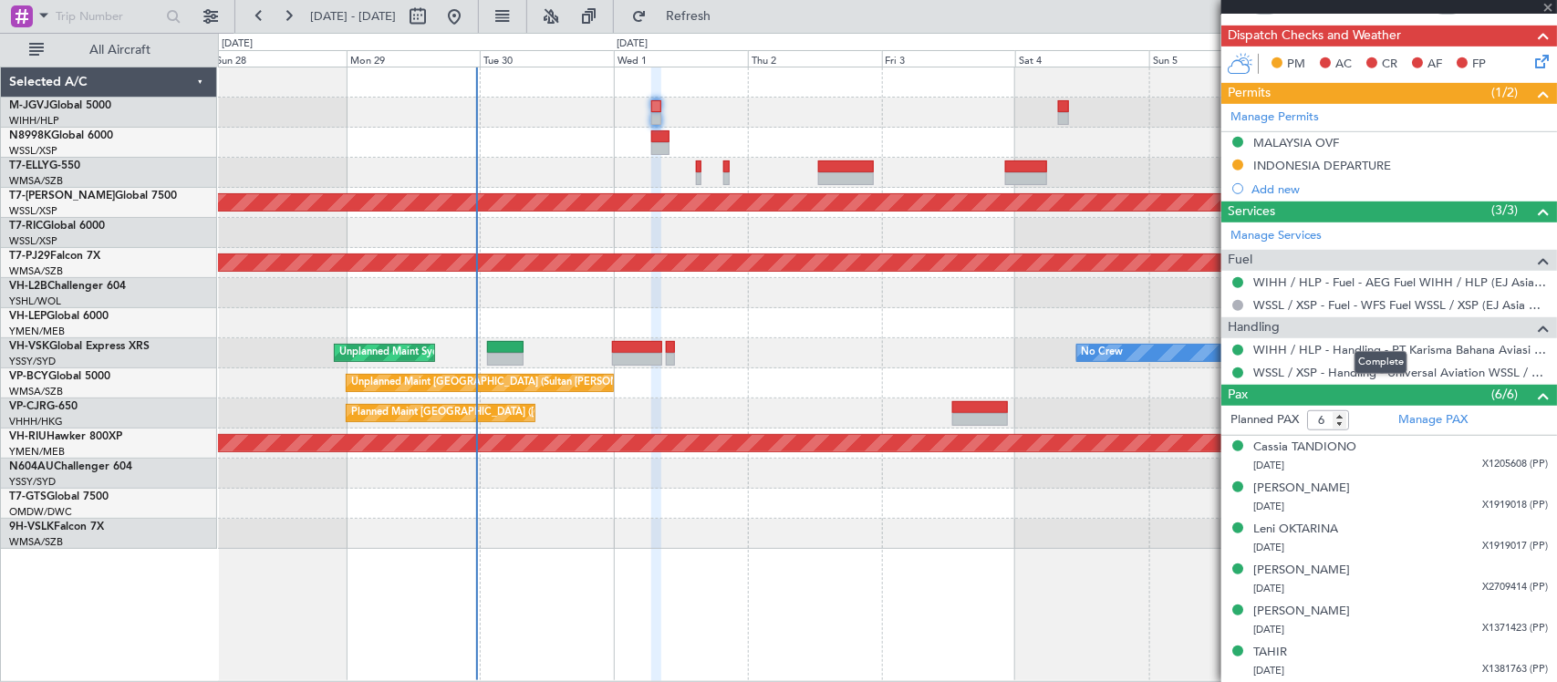
type input "-00:10"
type input "14"
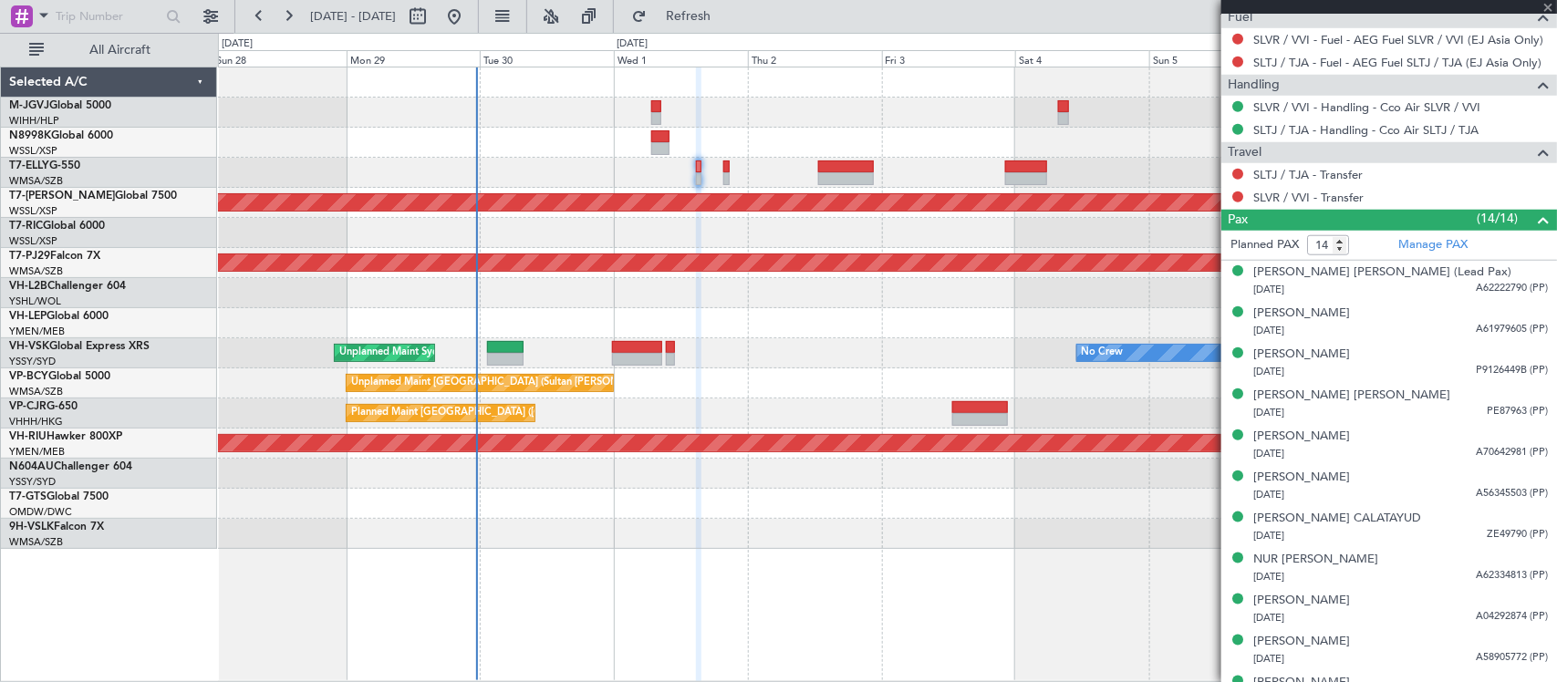
scroll to position [646, 0]
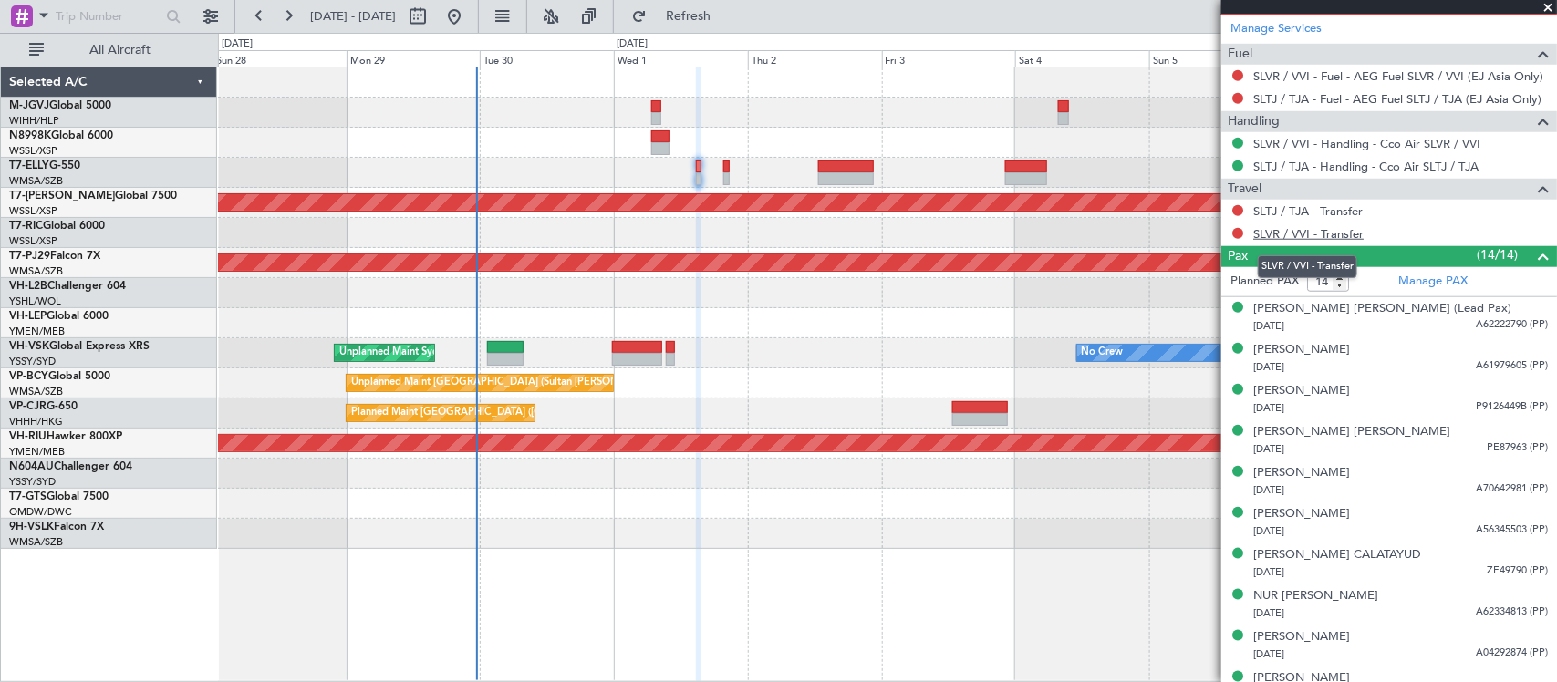
click at [1296, 239] on link "SLVR / VVI - Transfer" at bounding box center [1308, 234] width 110 height 16
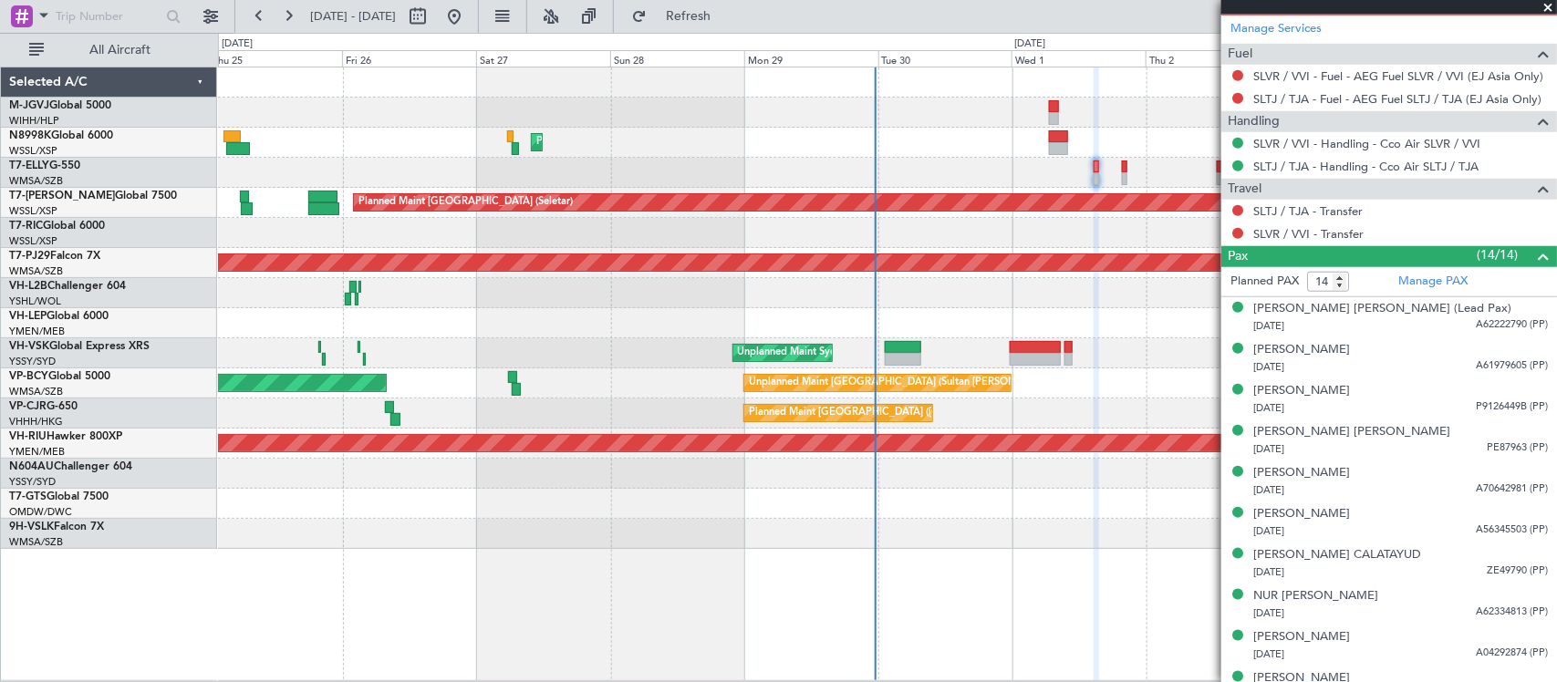
click at [753, 222] on div at bounding box center [887, 233] width 1338 height 30
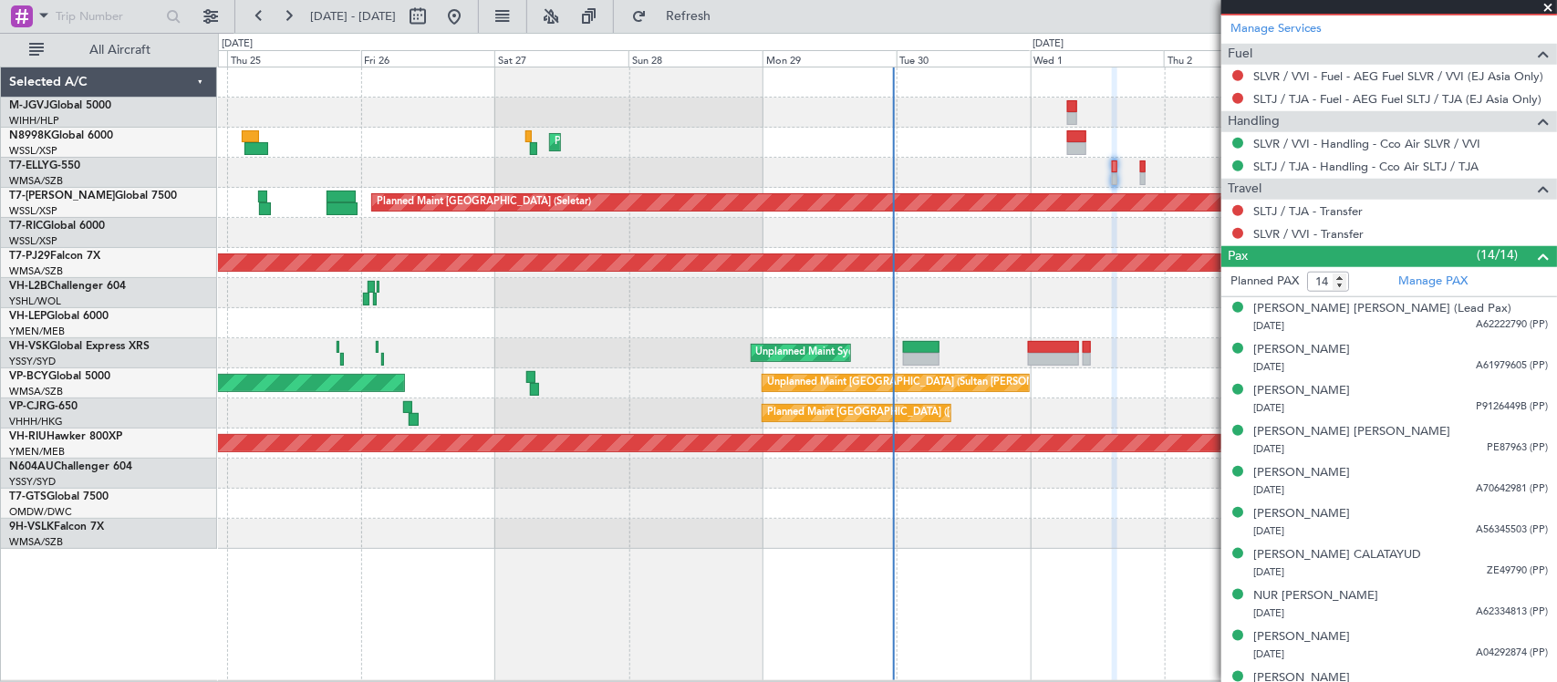
click at [910, 166] on div at bounding box center [887, 173] width 1338 height 30
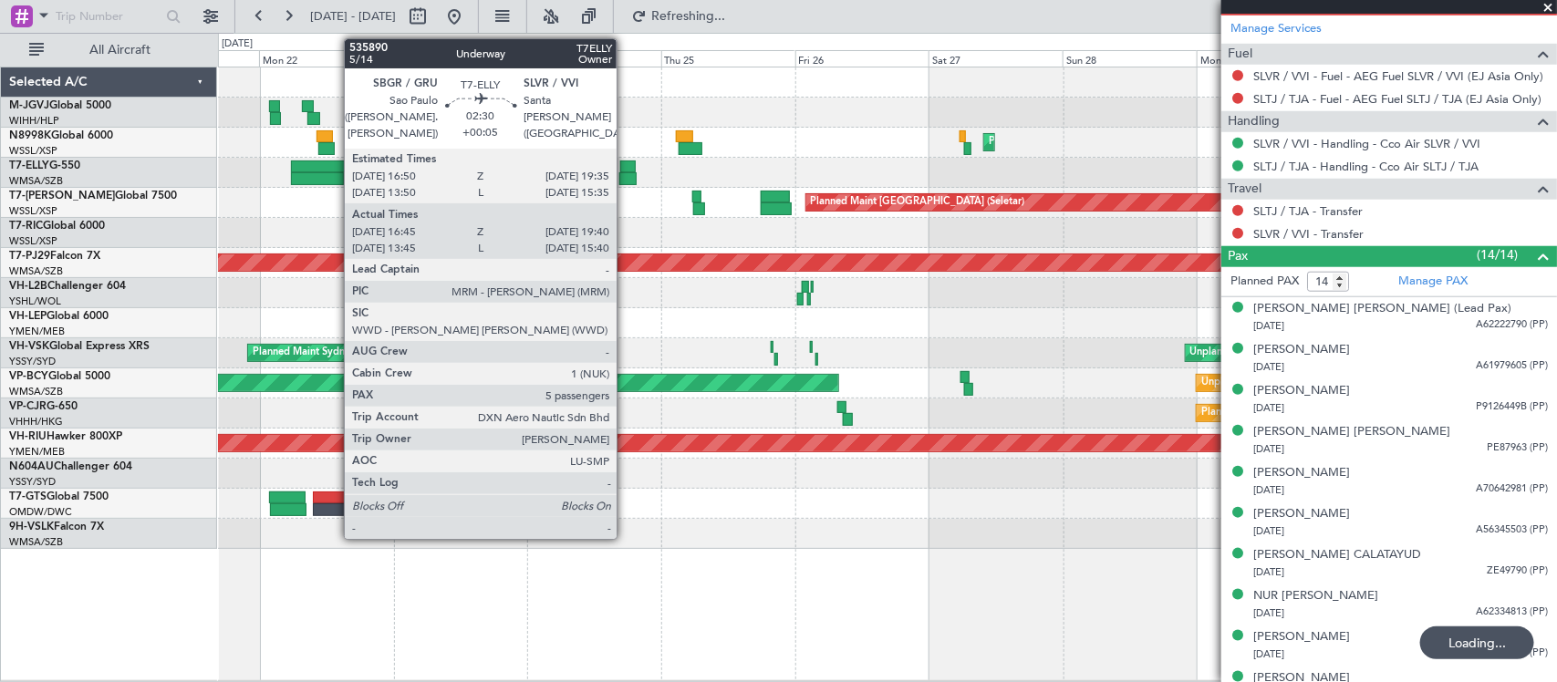
click at [626, 170] on div at bounding box center [628, 167] width 16 height 13
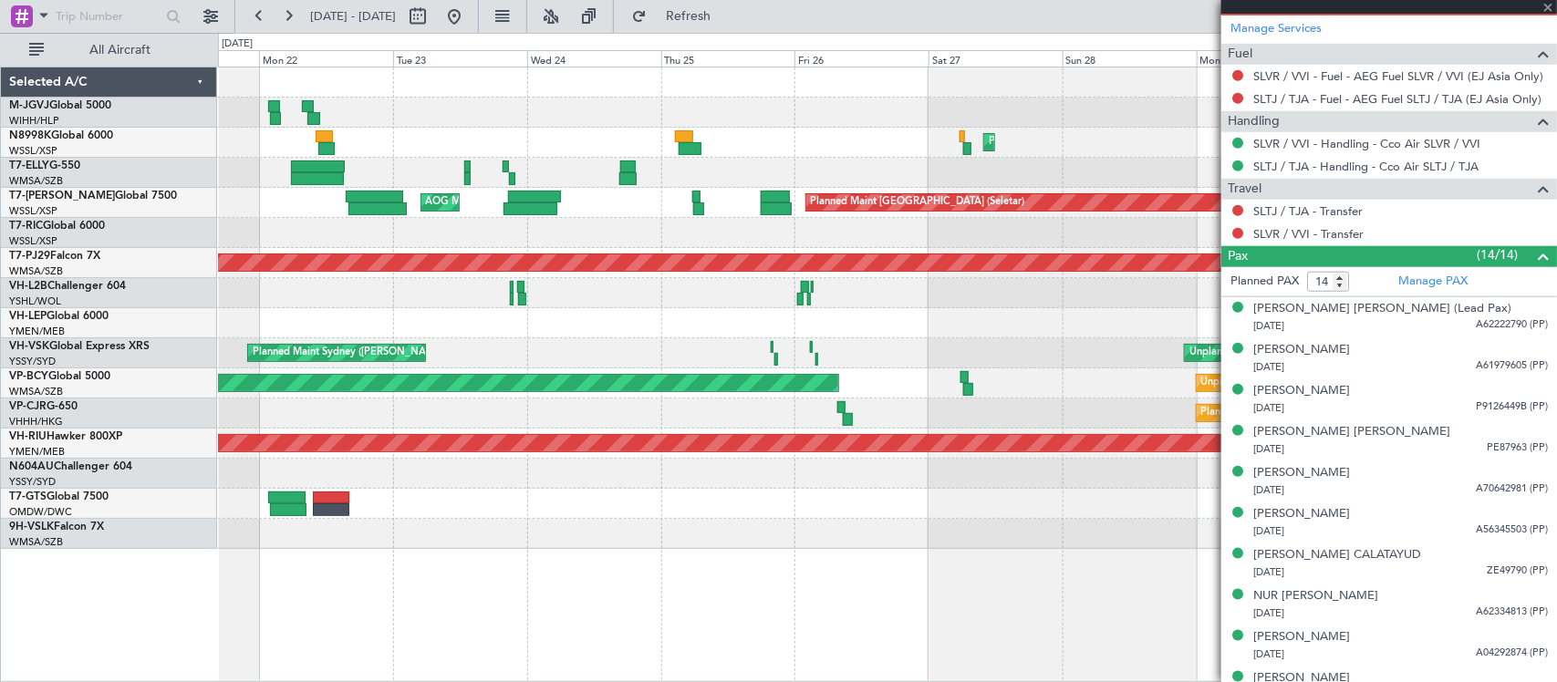
type input "+00:05"
type input "16:55"
type input "19:35"
type input "5"
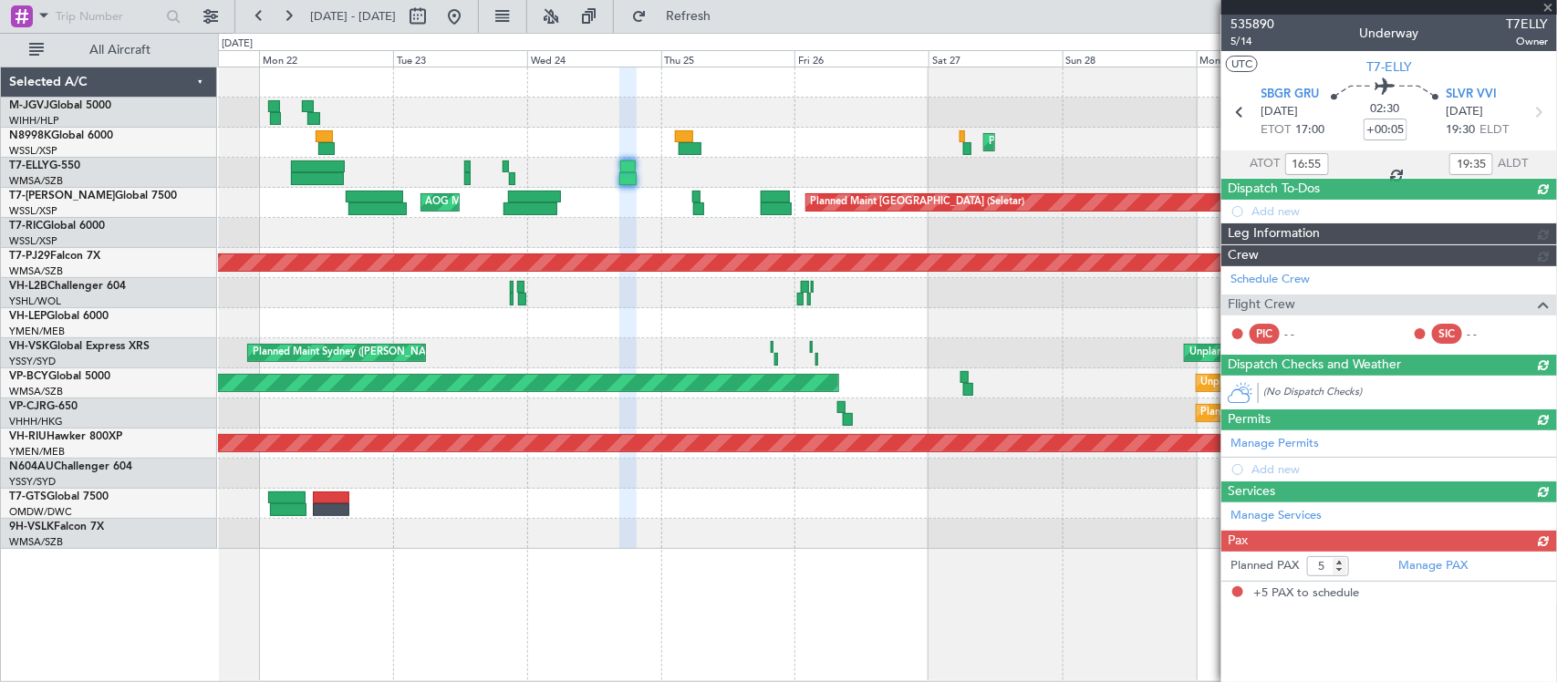
scroll to position [0, 0]
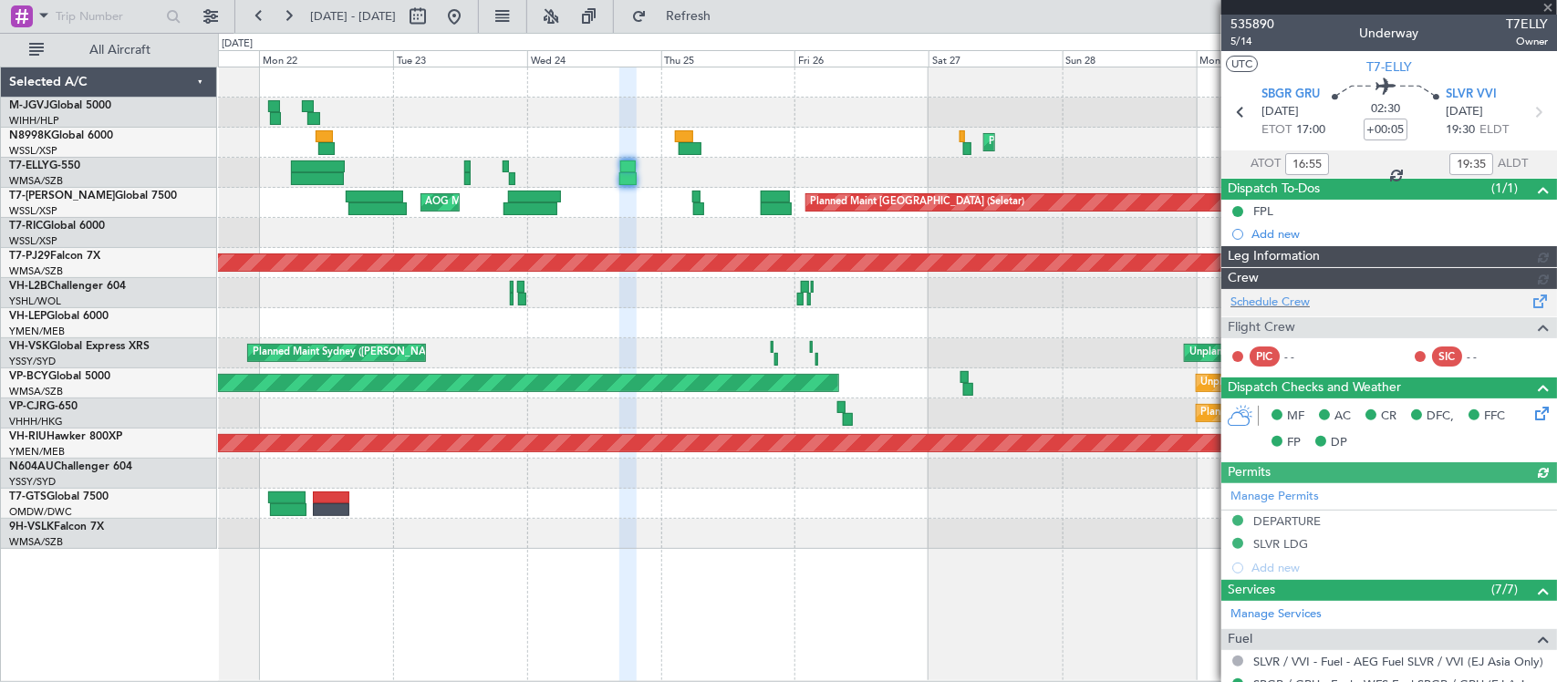
type input "Kennis Yau (KYA)"
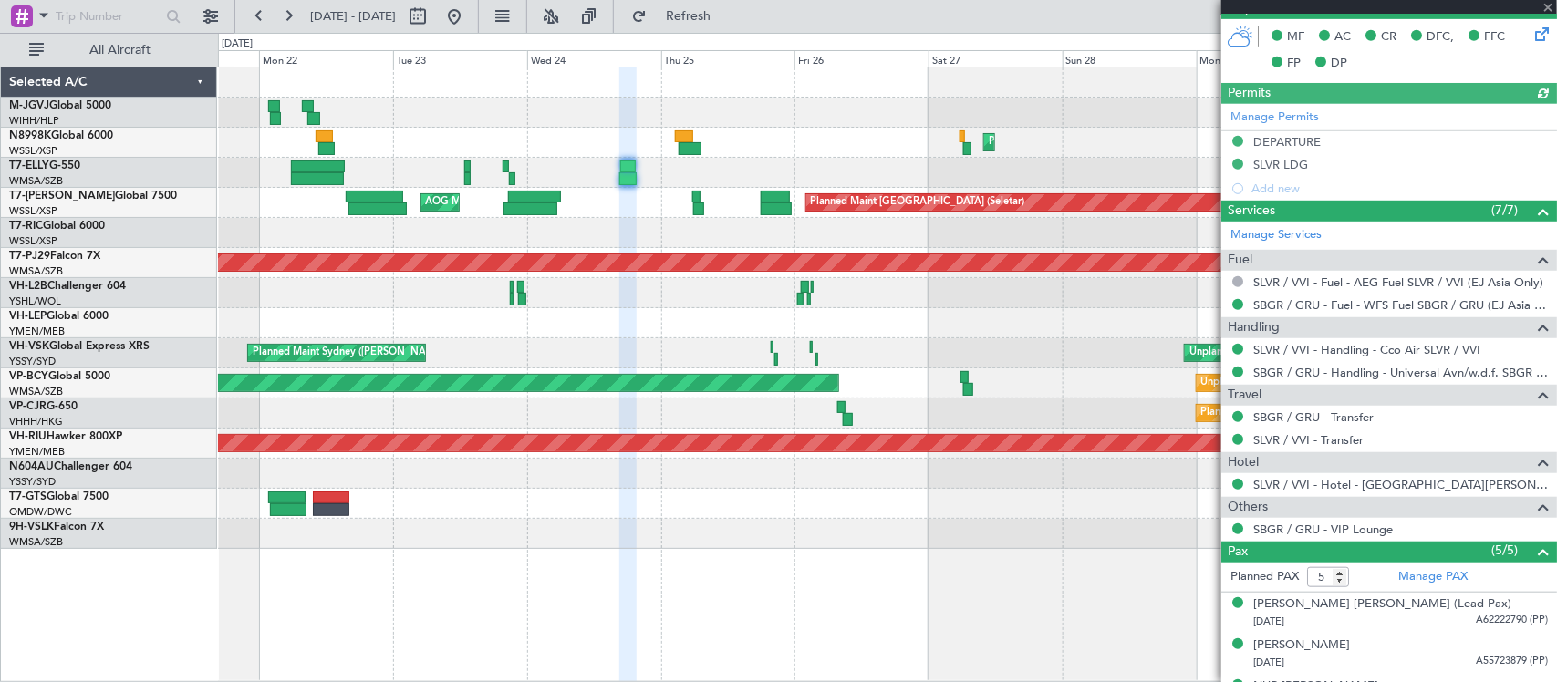
scroll to position [557, 0]
